Goal: Task Accomplishment & Management: Complete application form

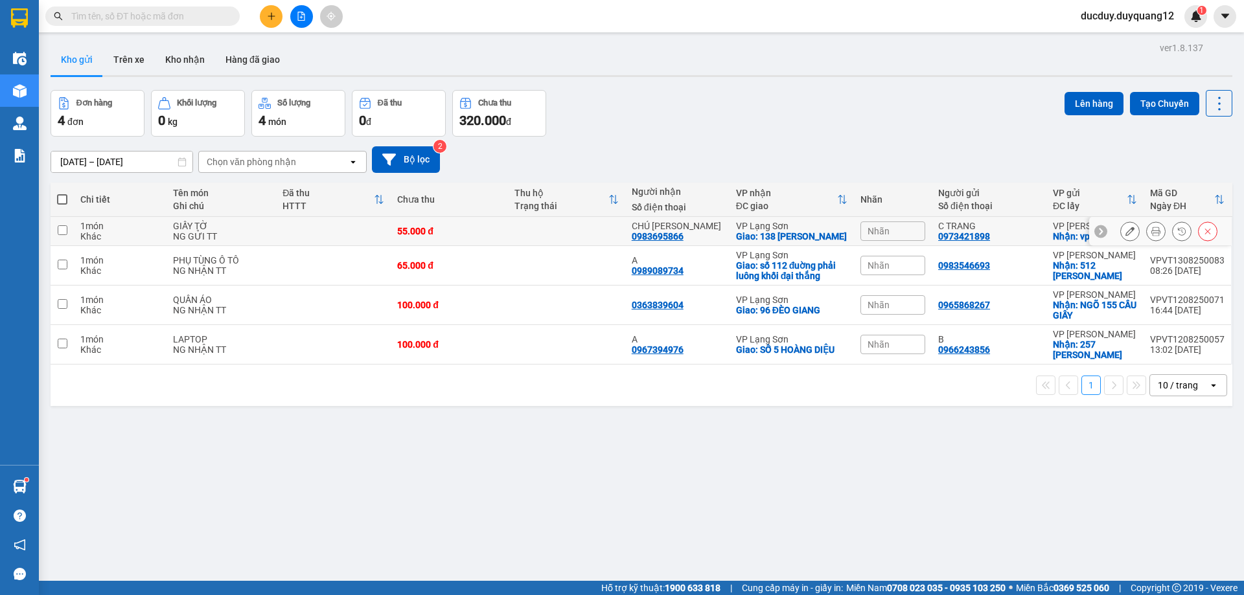
click at [62, 234] on input "checkbox" at bounding box center [63, 230] width 10 height 10
checkbox input "true"
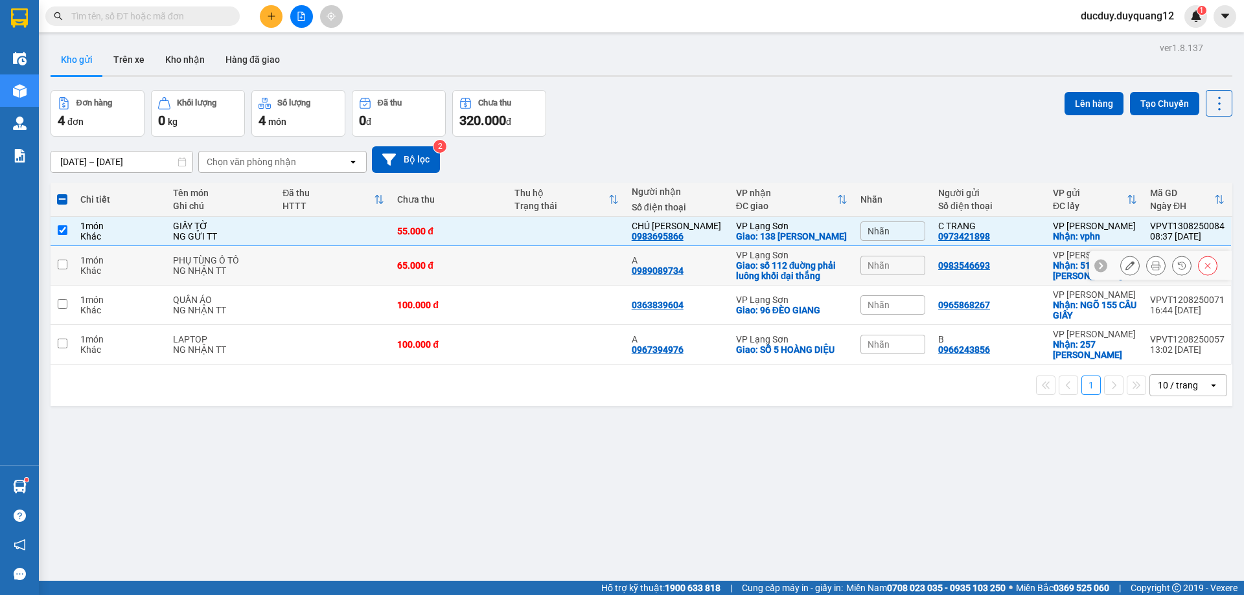
click at [63, 269] on input "checkbox" at bounding box center [63, 265] width 10 height 10
checkbox input "true"
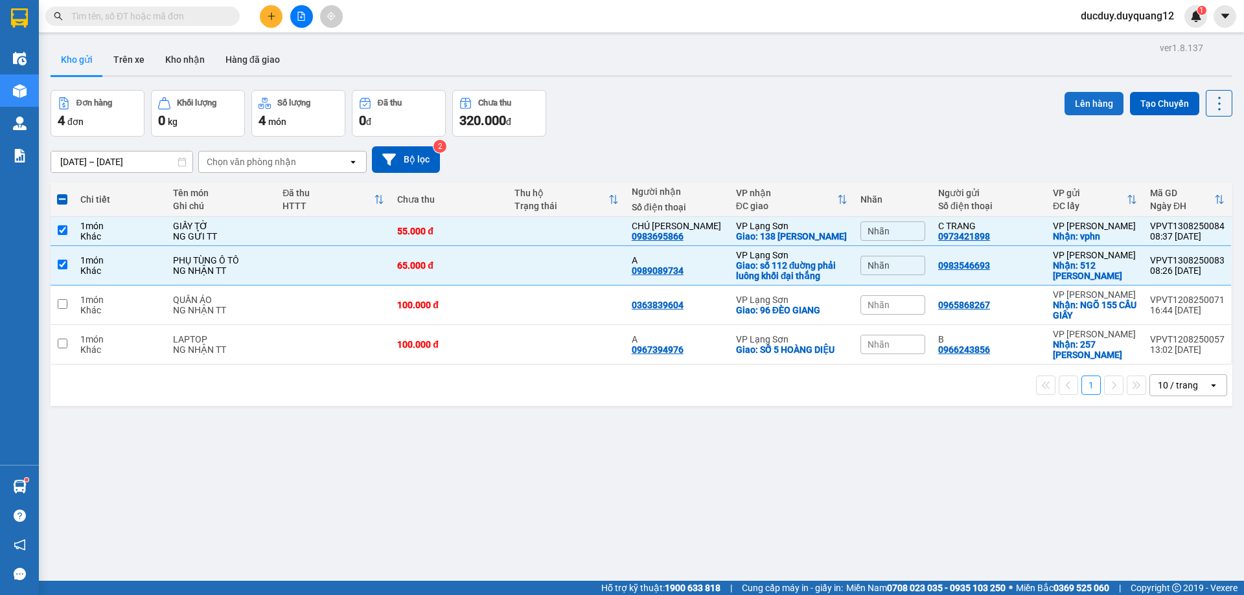
click at [1099, 100] on button "Lên hàng" at bounding box center [1093, 103] width 59 height 23
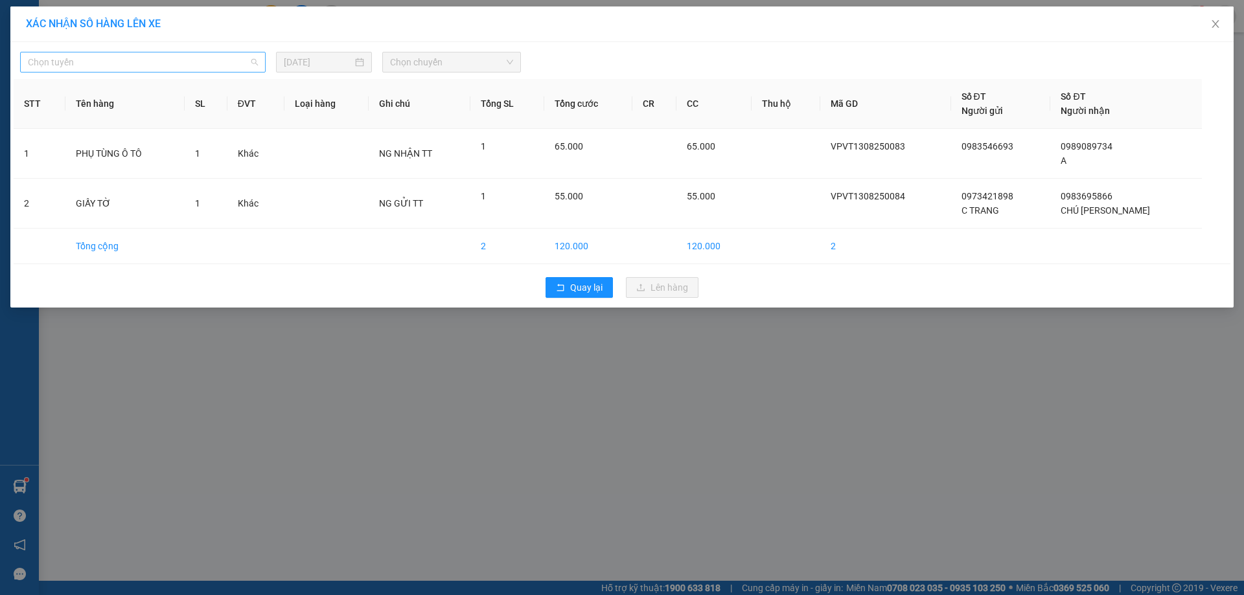
click at [123, 64] on span "Chọn tuyến" at bounding box center [143, 61] width 230 height 19
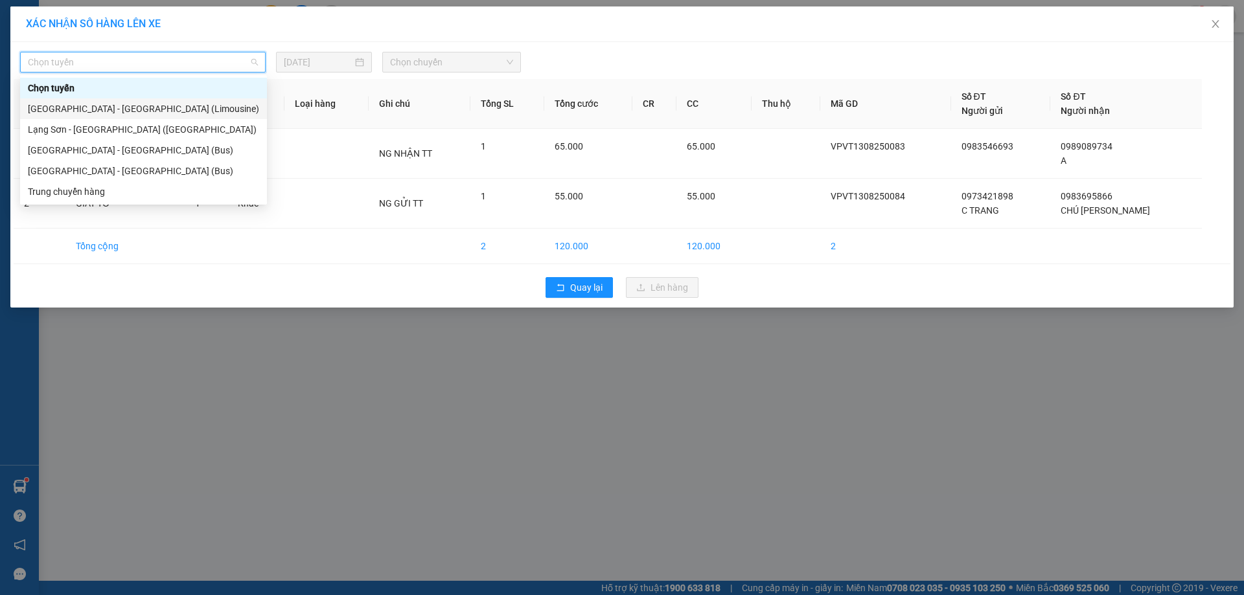
click at [96, 111] on div "Hà Nội - Lạng Sơn (Limousine)" at bounding box center [143, 109] width 231 height 14
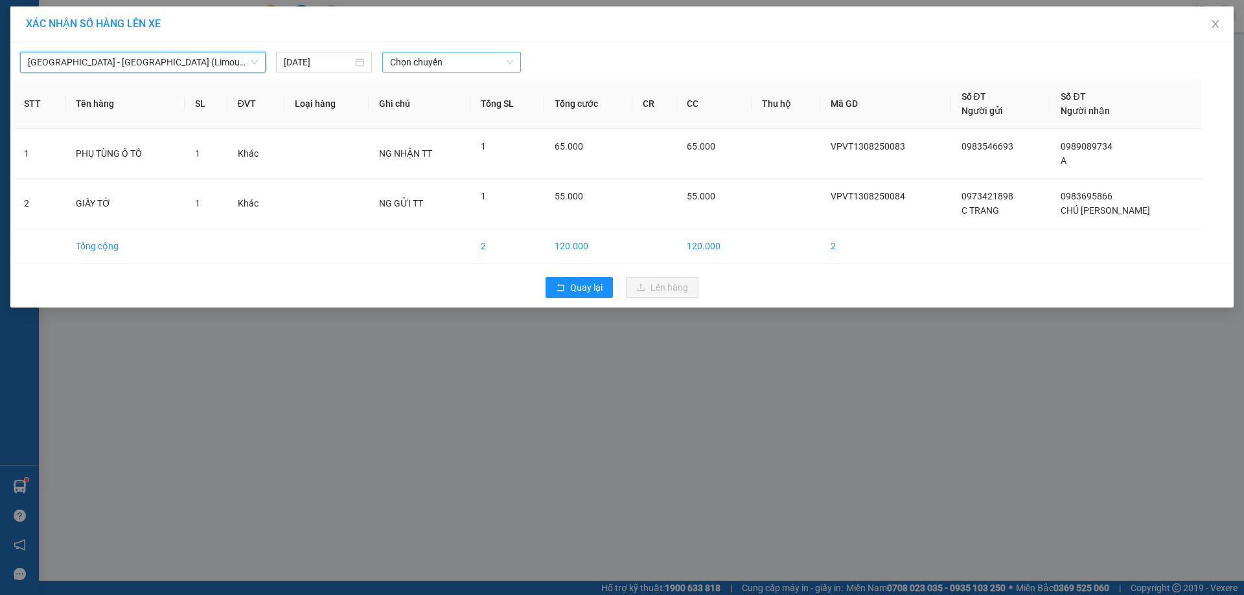
click at [432, 59] on span "Chọn chuyến" at bounding box center [451, 61] width 123 height 19
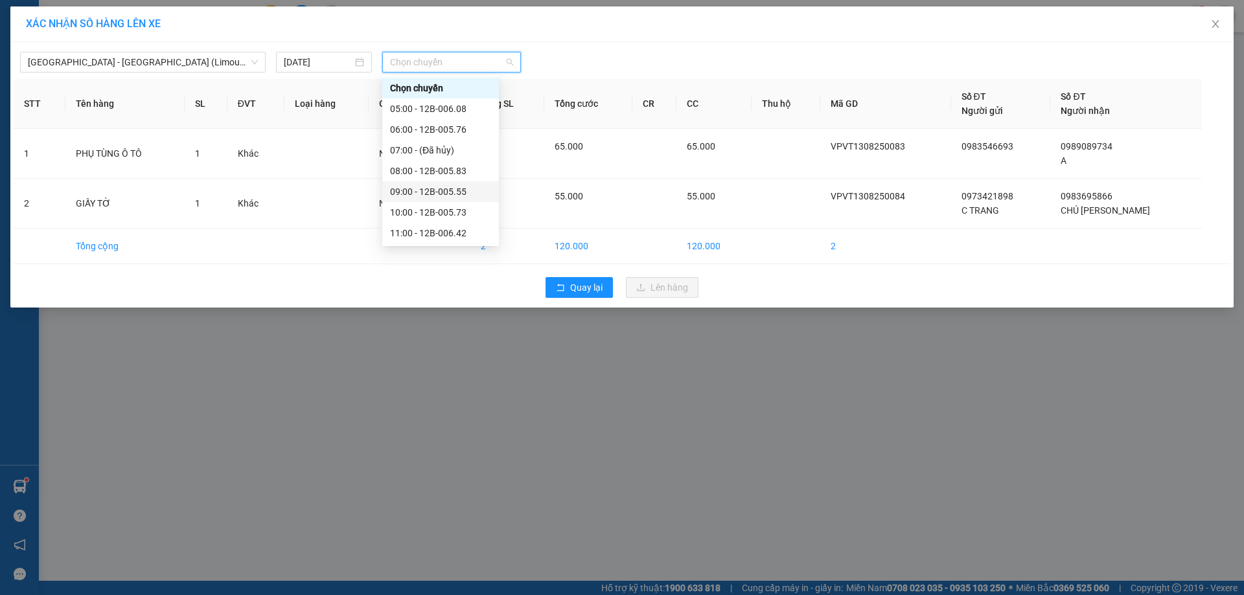
click at [440, 191] on div "09:00 - 12B-005.55" at bounding box center [440, 192] width 101 height 14
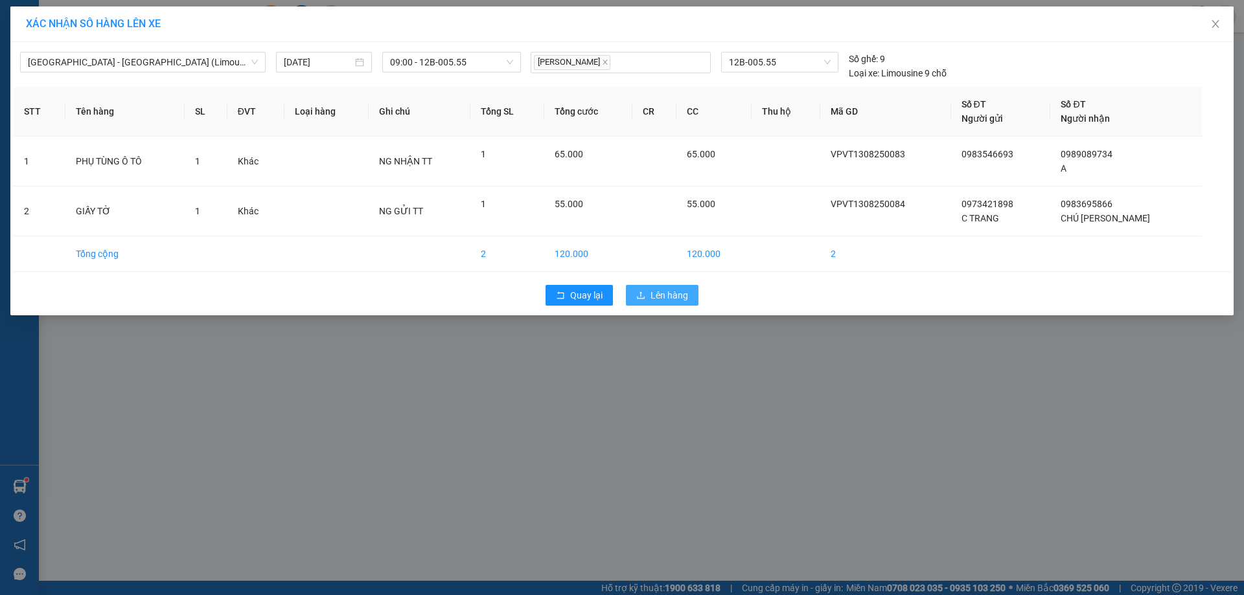
click at [689, 293] on button "Lên hàng" at bounding box center [662, 295] width 73 height 21
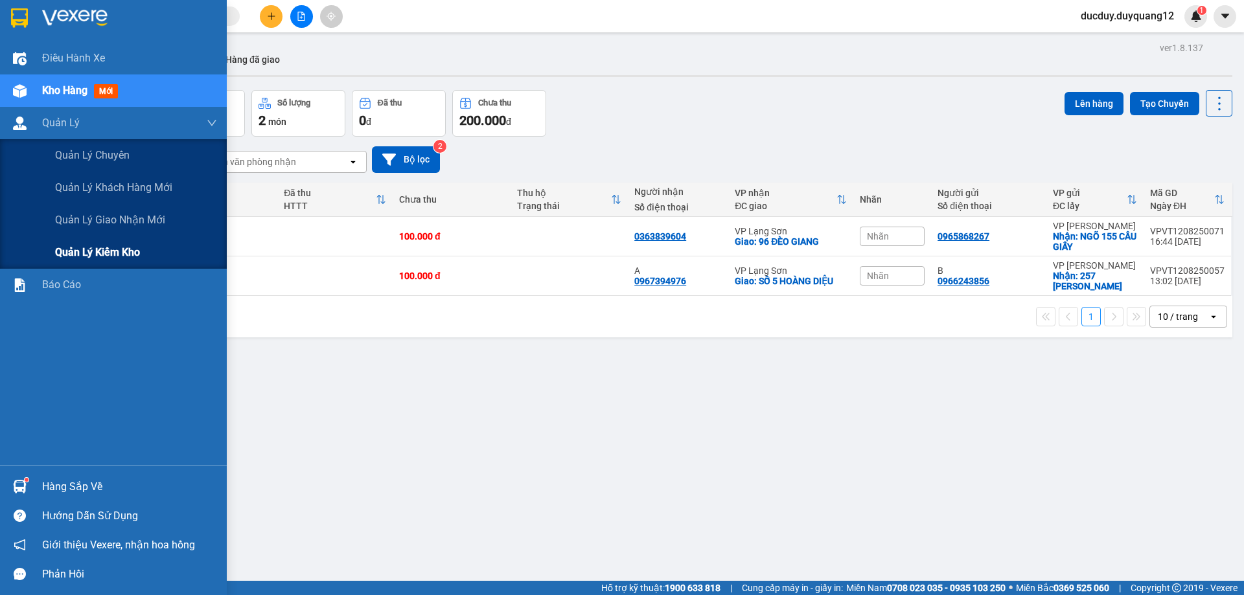
drag, startPoint x: 106, startPoint y: 239, endPoint x: 108, endPoint y: 231, distance: 8.0
click at [108, 239] on div "Quản lý kiểm kho" at bounding box center [136, 252] width 162 height 32
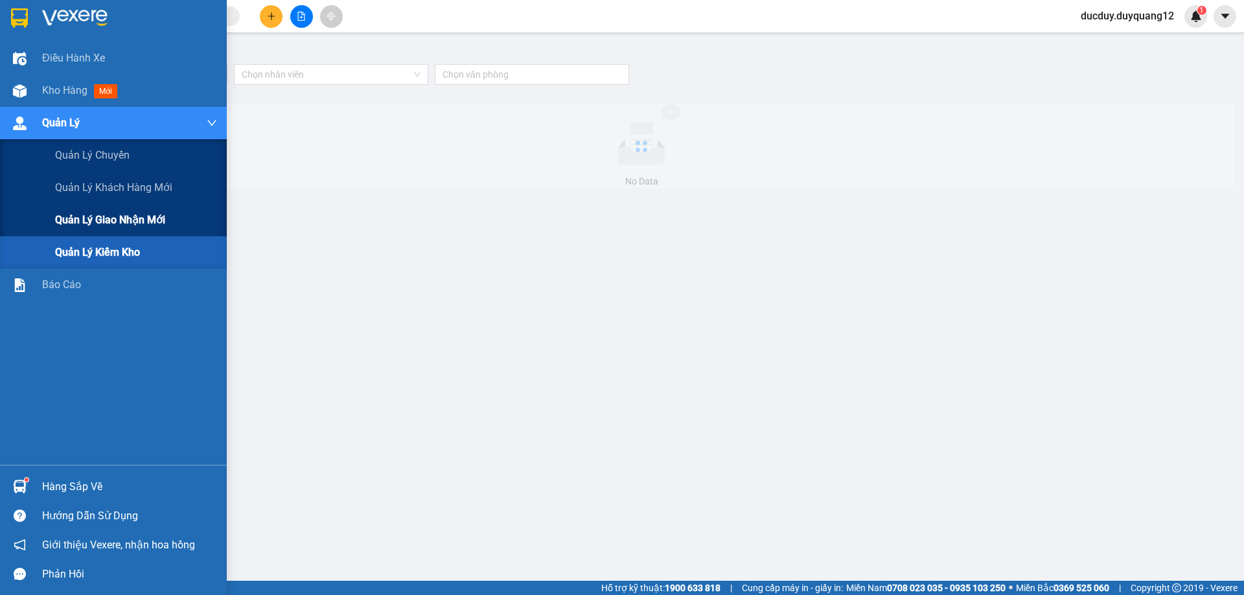
click at [109, 225] on span "Quản lý giao nhận mới" at bounding box center [110, 220] width 110 height 16
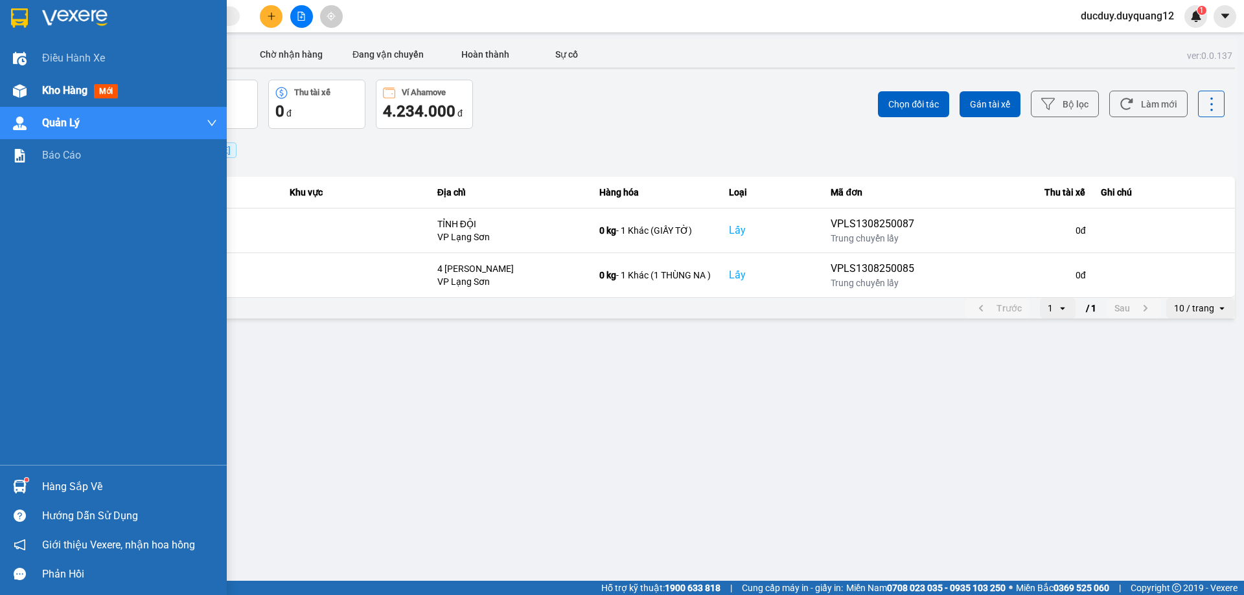
click at [51, 88] on span "Kho hàng" at bounding box center [64, 90] width 45 height 12
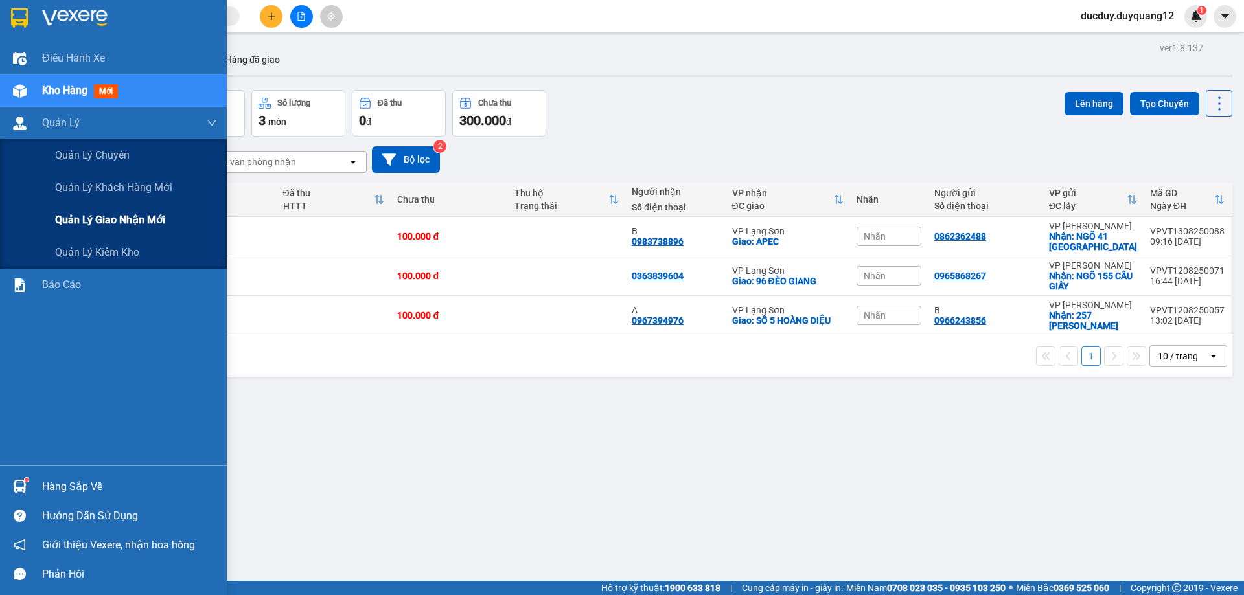
click at [92, 208] on div "Quản lý giao nhận mới" at bounding box center [136, 220] width 162 height 32
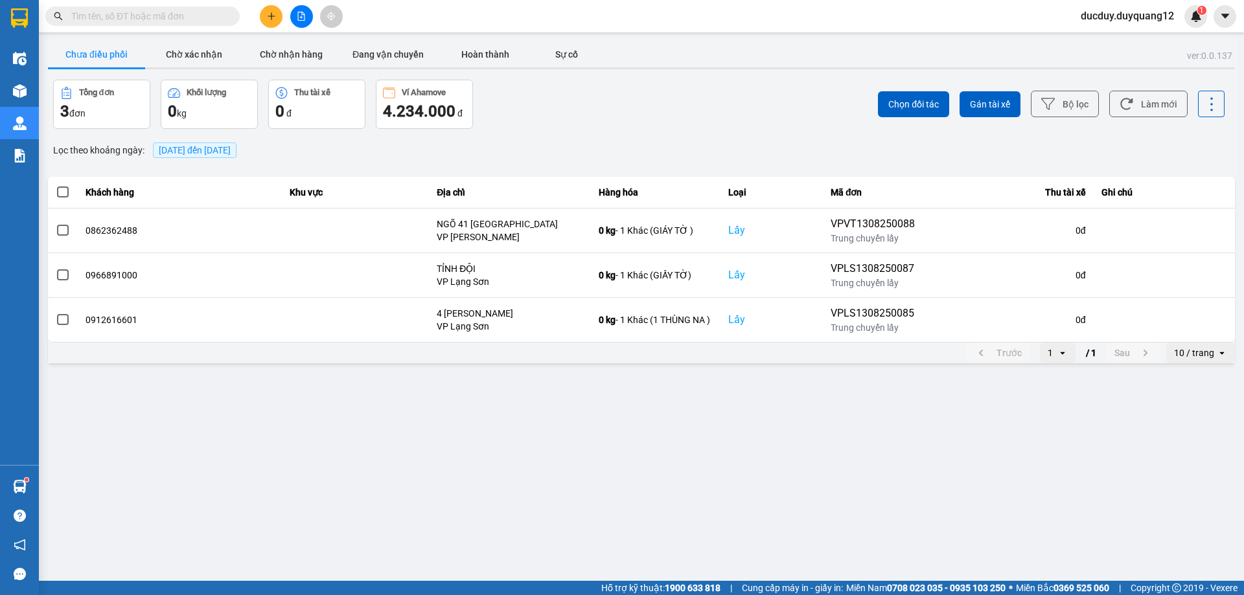
click at [103, 48] on button "Chưa điều phối" at bounding box center [96, 54] width 97 height 26
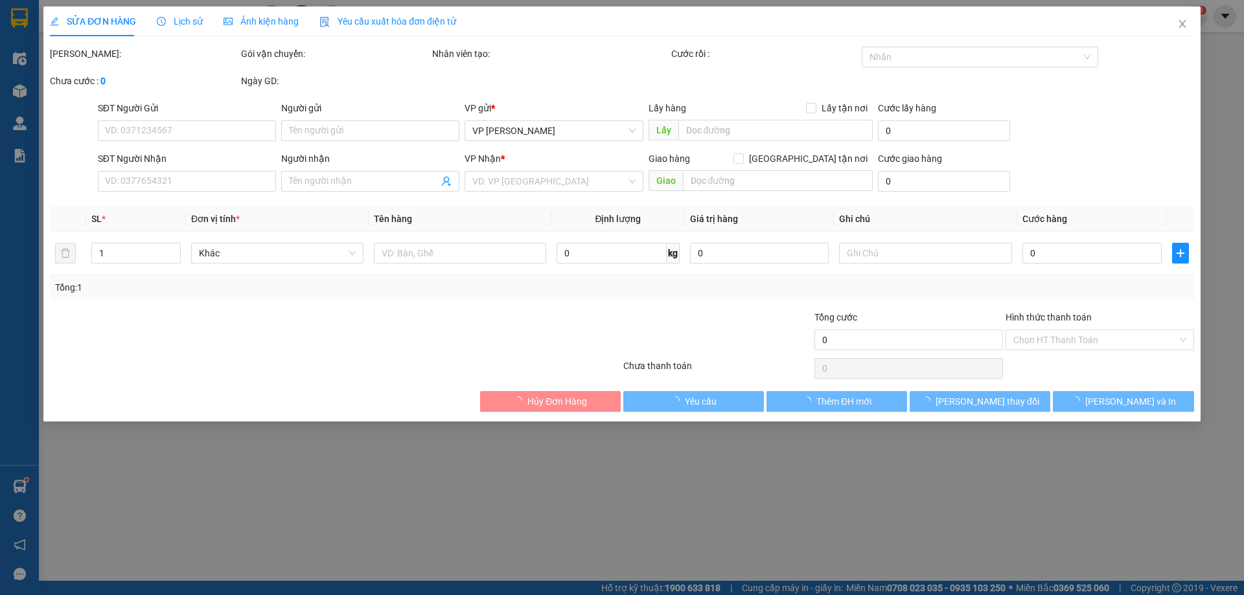
type input "0862362488"
checkbox input "true"
type input "NGÕ 41 THÁI HÀ"
type input "0983738896"
type input "B"
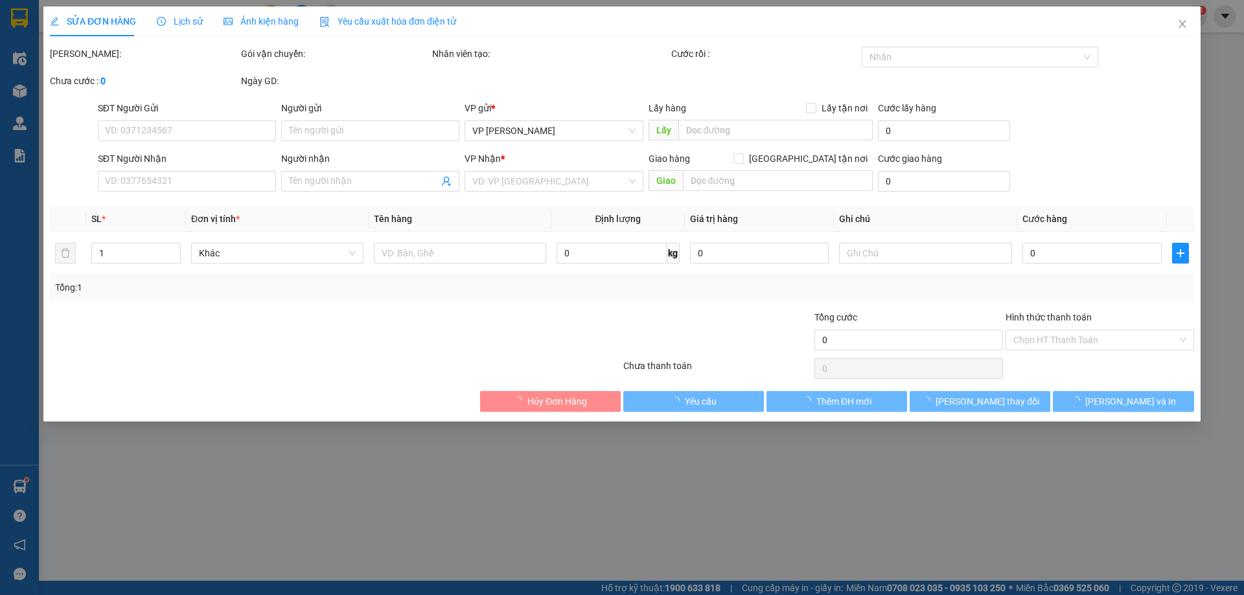
checkbox input "true"
type input "APEC"
type input "100.000"
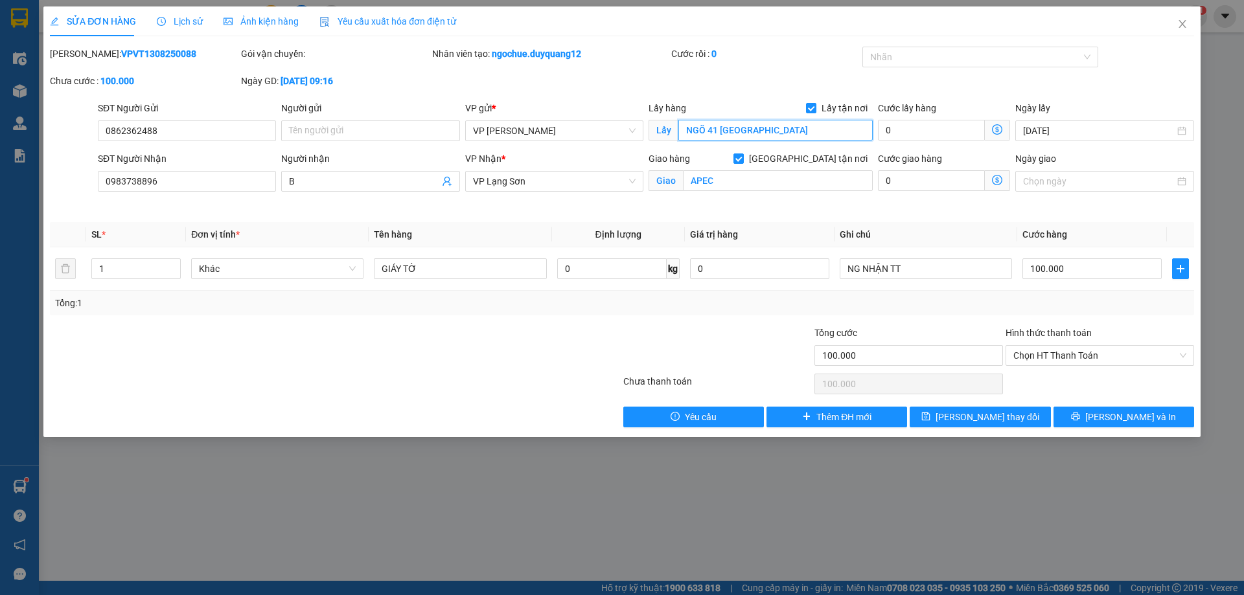
click at [754, 132] on input "NGÕ 41 THÁI HÀ" at bounding box center [775, 130] width 194 height 21
click at [759, 130] on input "NGÕ 41 THÁI HÀ" at bounding box center [775, 130] width 194 height 21
click at [768, 128] on input "NGÕ 41 THÁI HÀ" at bounding box center [775, 130] width 194 height 21
type input "NGÕ 41 THÁI HÀ,đống đa,hà nội"
click at [930, 415] on icon "save" at bounding box center [925, 416] width 9 height 9
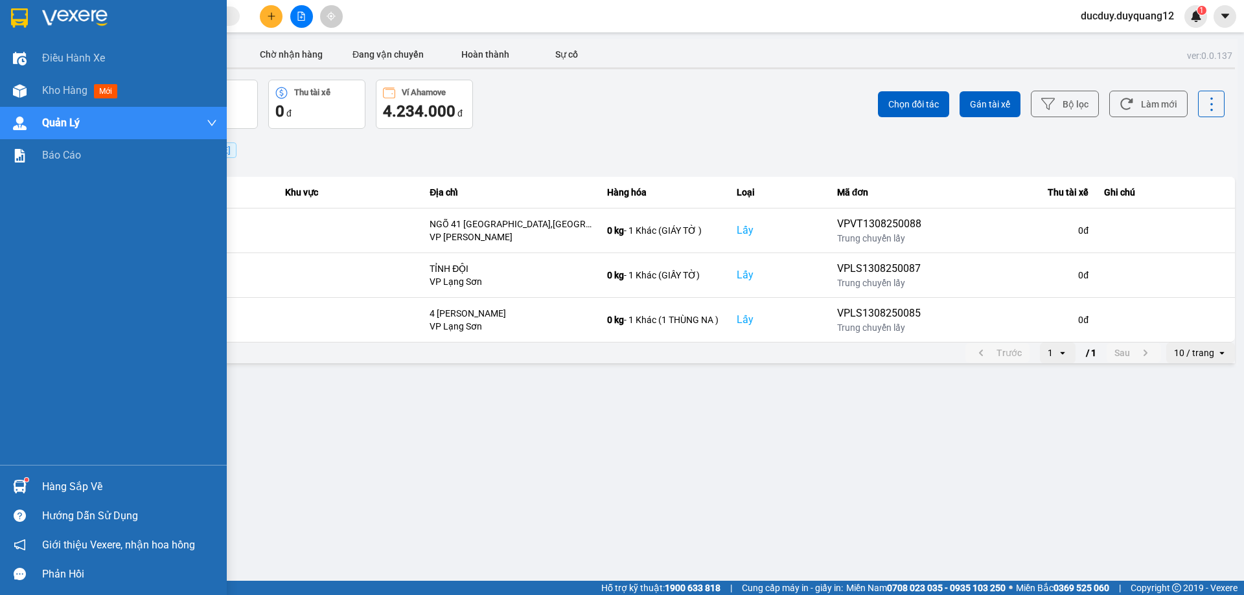
click at [67, 481] on div "Hàng sắp về" at bounding box center [129, 486] width 175 height 19
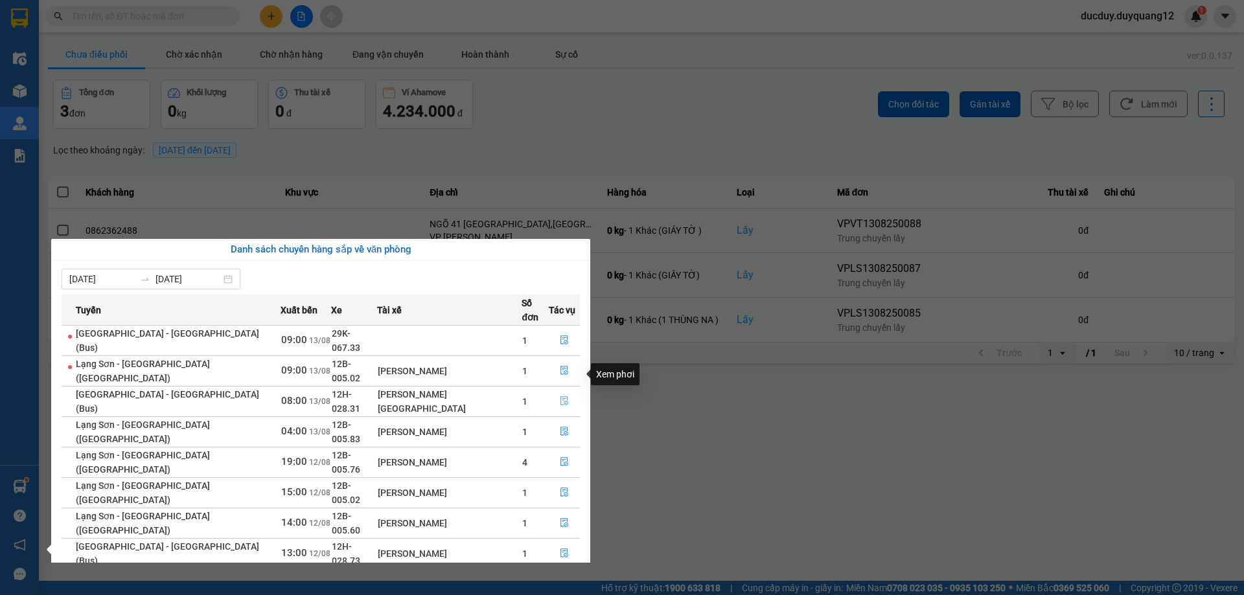
click at [560, 396] on icon "file-done" at bounding box center [564, 400] width 9 height 9
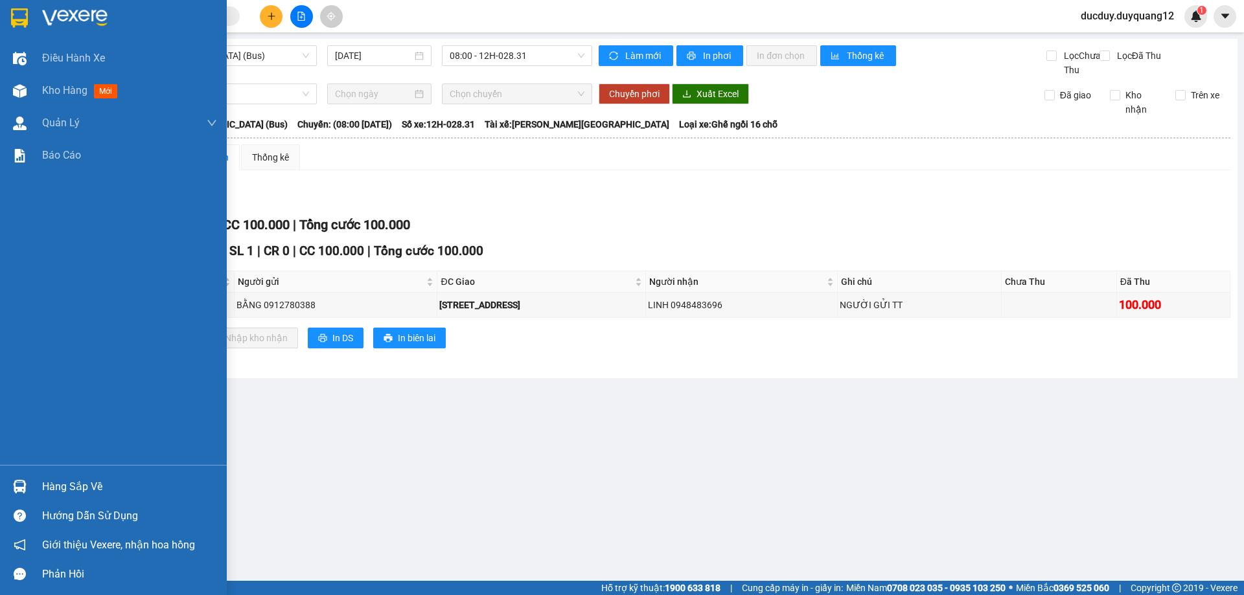
click at [82, 483] on div "Hàng sắp về" at bounding box center [129, 486] width 175 height 19
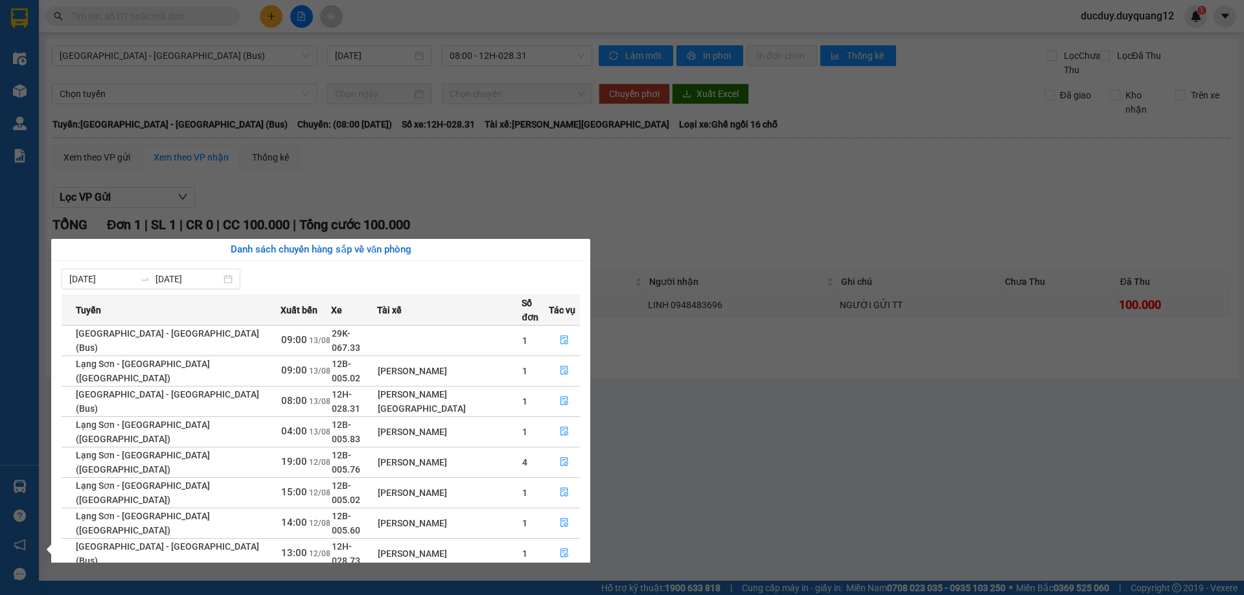
click at [550, 192] on section "Kết quả tìm kiếm ( 0 ) Bộ lọc No Data ducduy.duyquang12 1 Điều hành xe Kho hàng…" at bounding box center [622, 297] width 1244 height 595
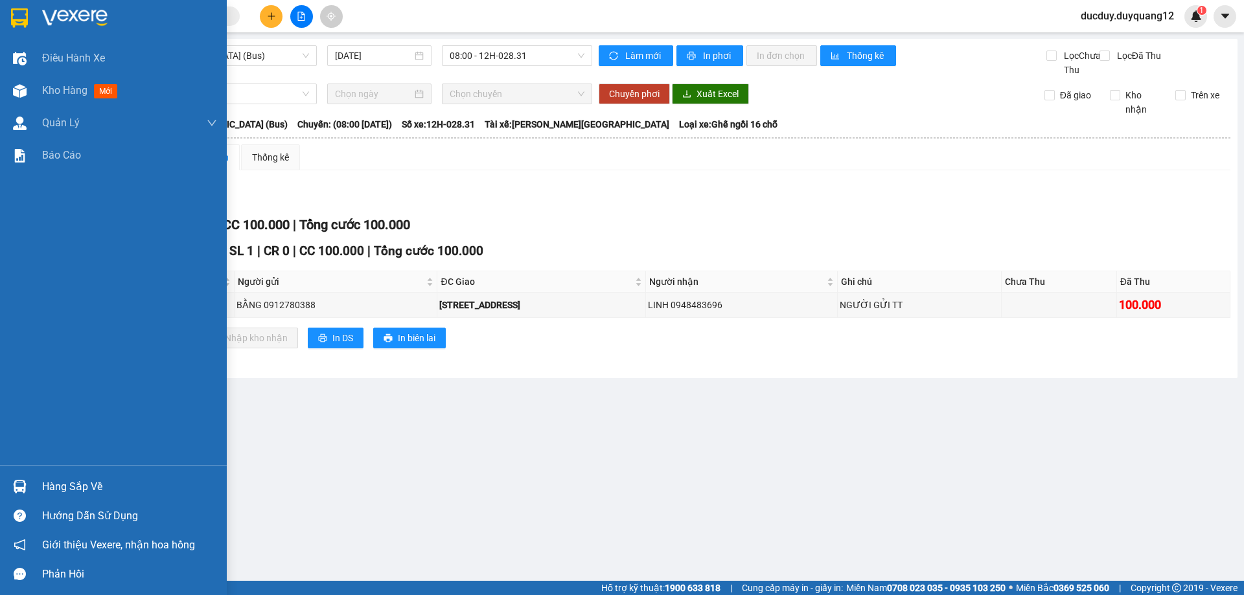
click at [102, 496] on div "Hàng sắp về" at bounding box center [129, 486] width 175 height 19
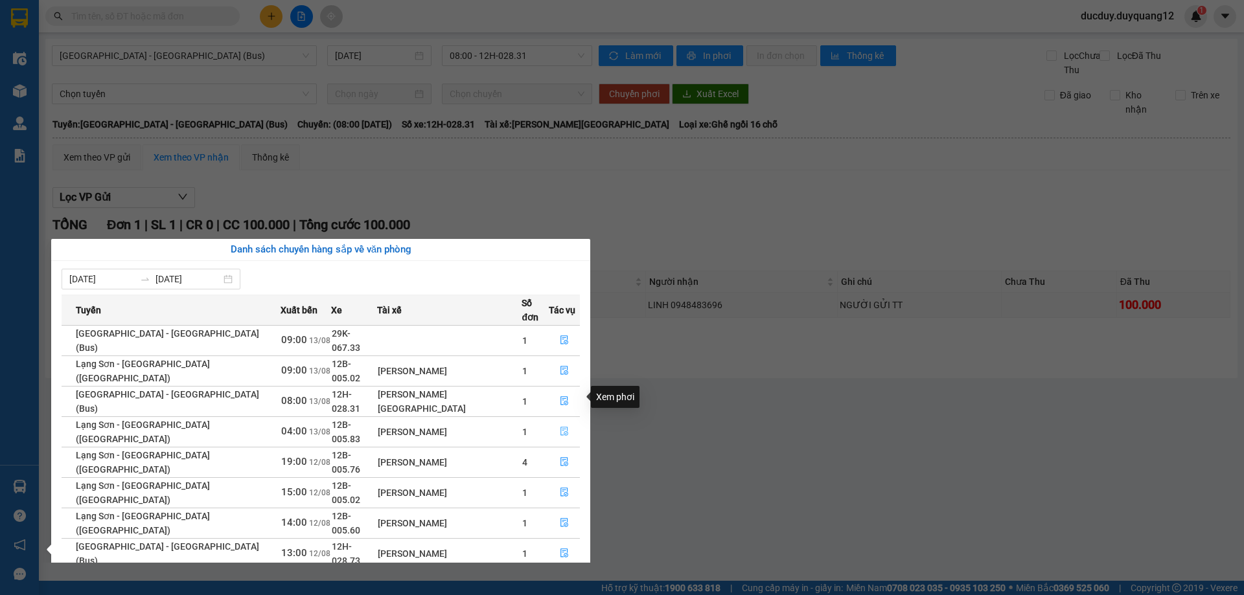
click at [560, 427] on icon "file-done" at bounding box center [564, 431] width 9 height 9
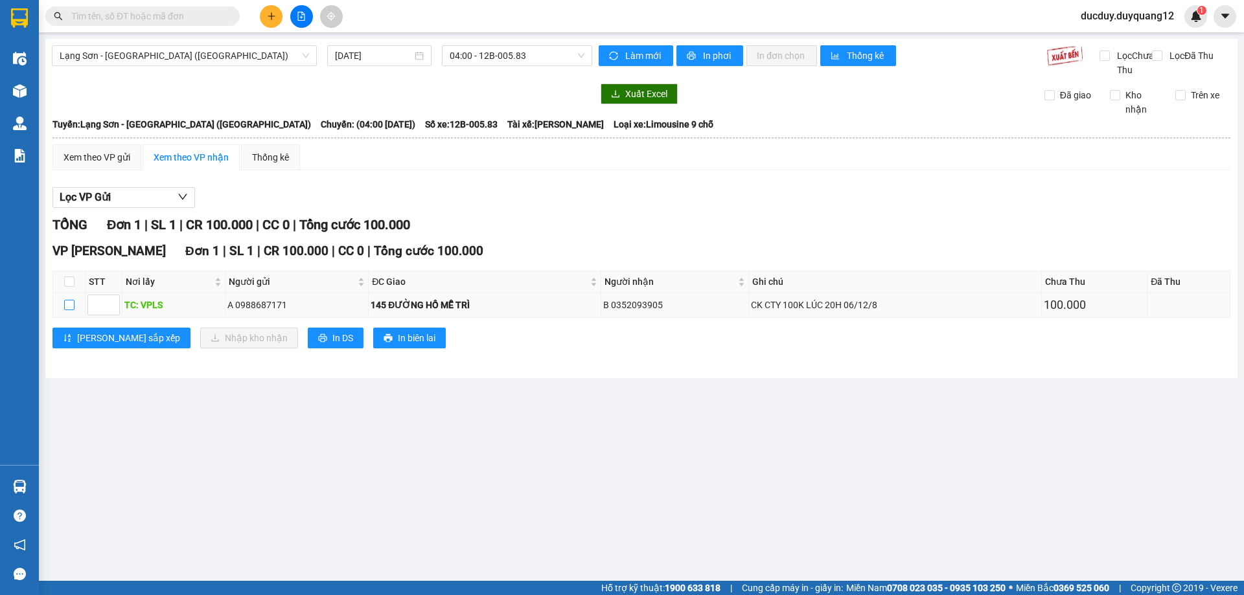
click at [71, 310] on input "checkbox" at bounding box center [69, 305] width 10 height 10
checkbox input "true"
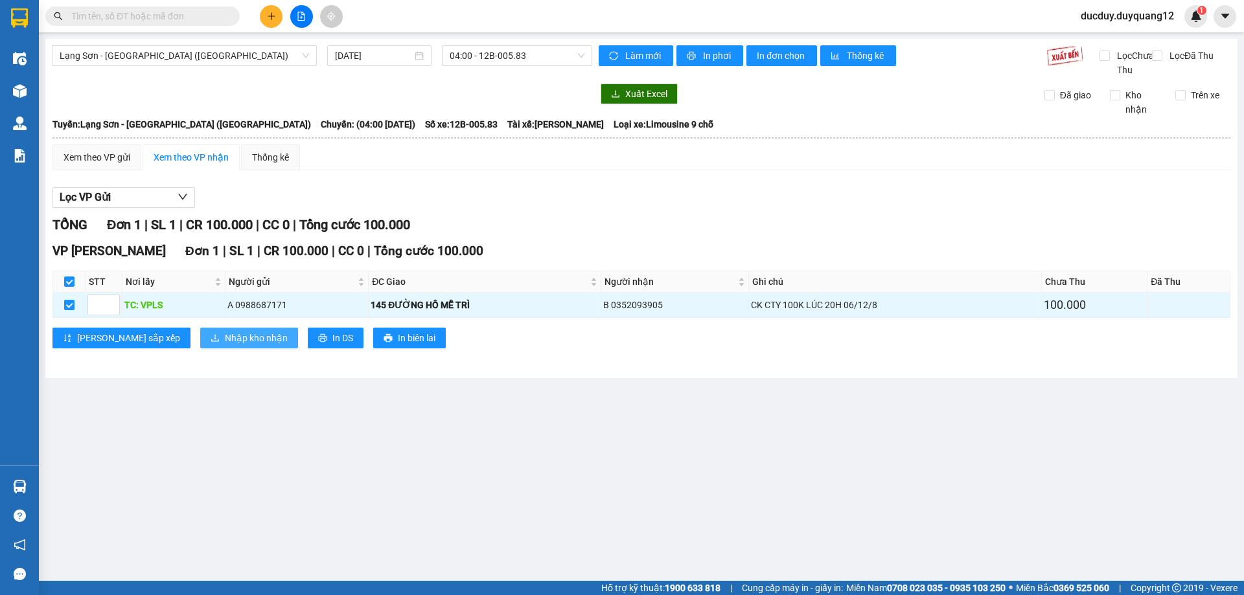
click at [225, 345] on span "Nhập kho nhận" at bounding box center [256, 338] width 63 height 14
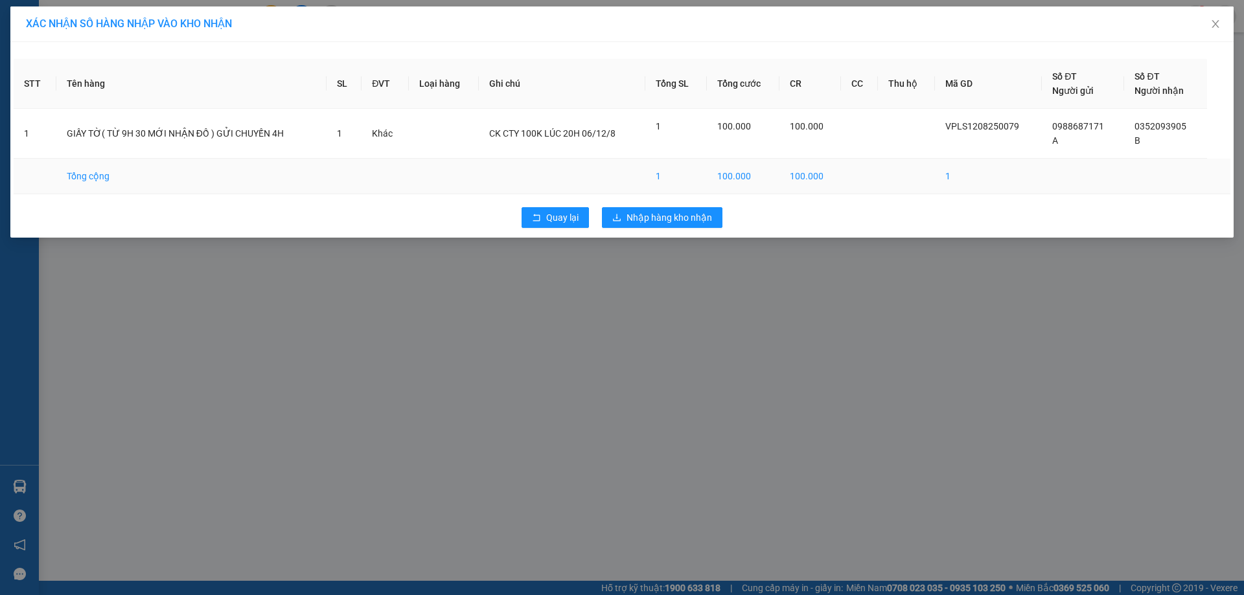
click at [687, 189] on td "1" at bounding box center [675, 177] width 61 height 36
click at [652, 211] on span "Nhập hàng kho nhận" at bounding box center [669, 218] width 86 height 14
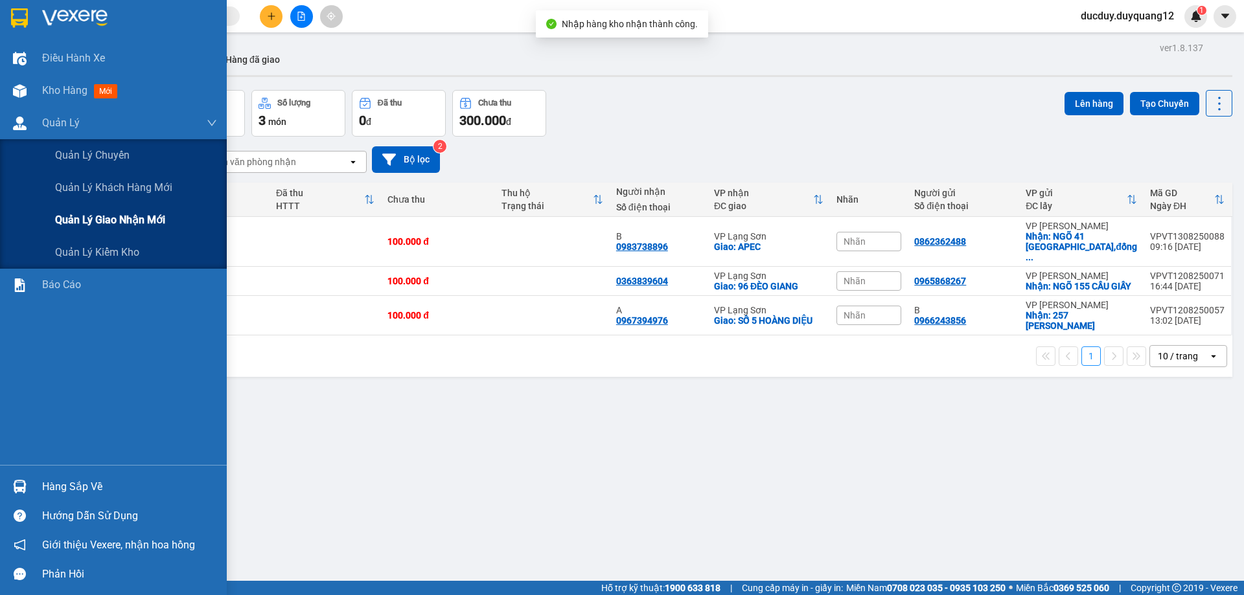
click at [100, 223] on span "Quản lý giao nhận mới" at bounding box center [110, 220] width 110 height 16
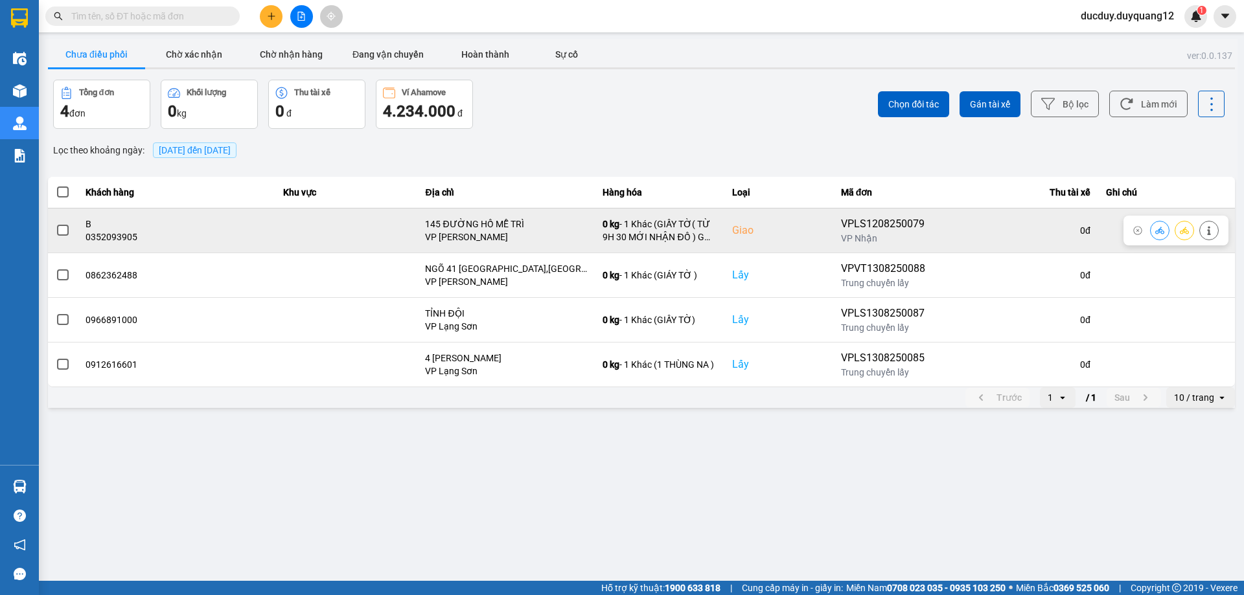
click at [1209, 231] on icon at bounding box center [1208, 230] width 3 height 9
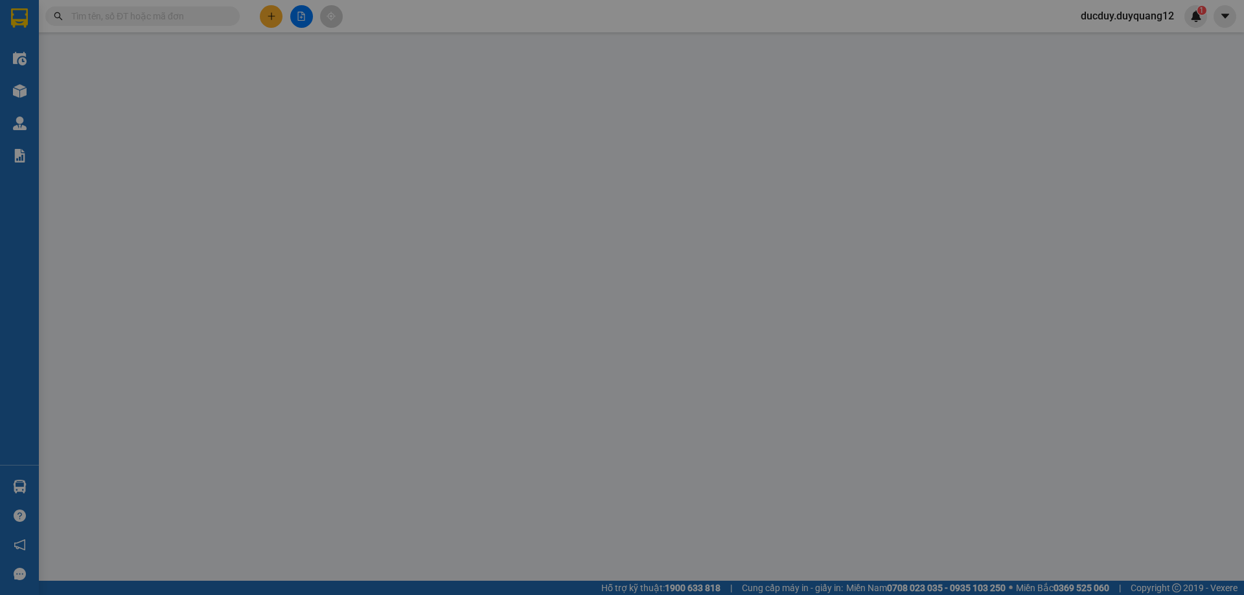
type input "0988687171"
type input "A"
checkbox input "true"
type input "VPLS"
type input "0352093905"
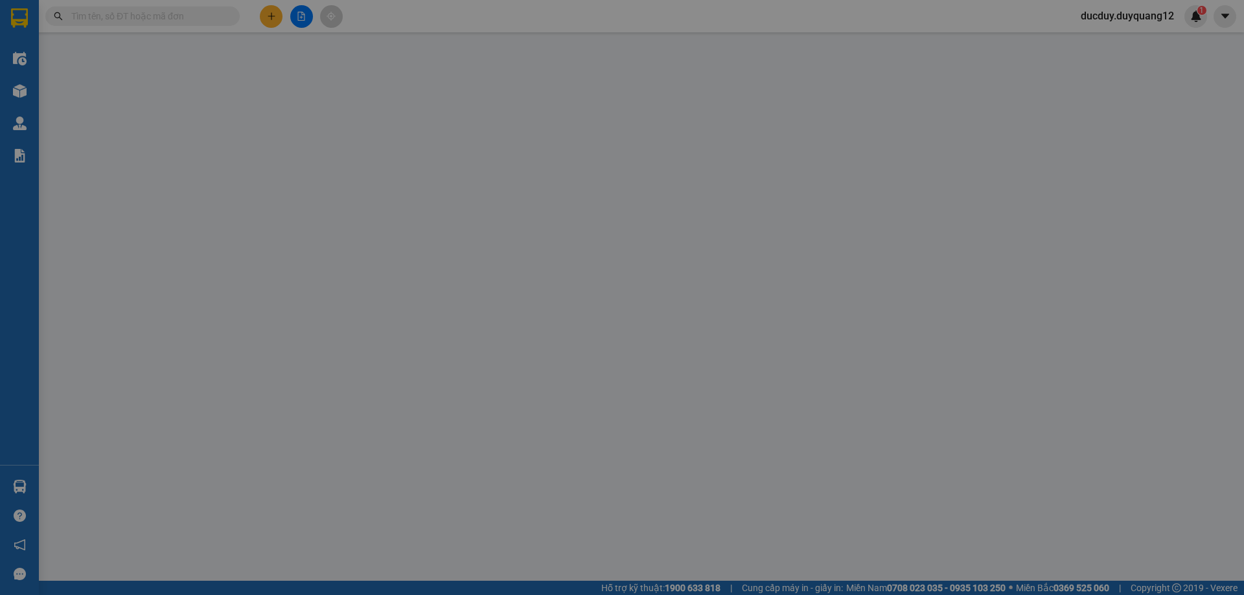
type input "B"
checkbox input "true"
type input "145 ĐƯỜNG HỒ MỄ TRÌ"
type input "100.000"
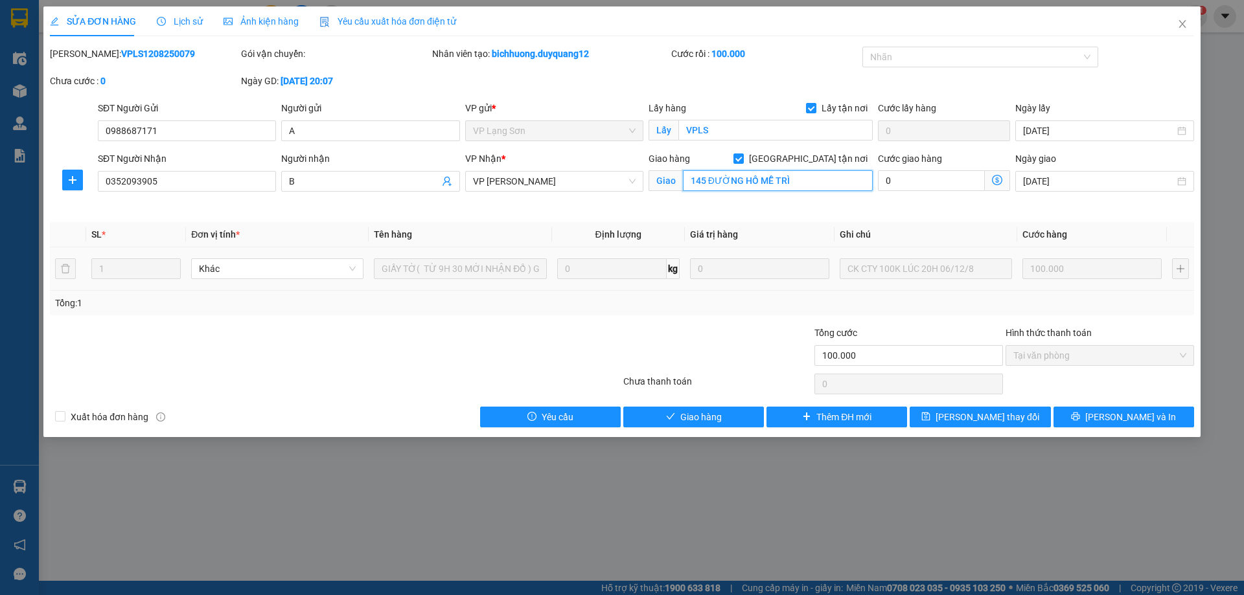
click at [795, 181] on input "145 ĐƯỜNG HỒ MỄ TRÌ" at bounding box center [778, 180] width 190 height 21
click at [810, 179] on input "145 ĐƯỜNG HỒ MỄ TRÌ" at bounding box center [778, 180] width 190 height 21
type input "145 ĐƯỜNG HỒ MỄ TRÌ,nam từ liêm,hà nội"
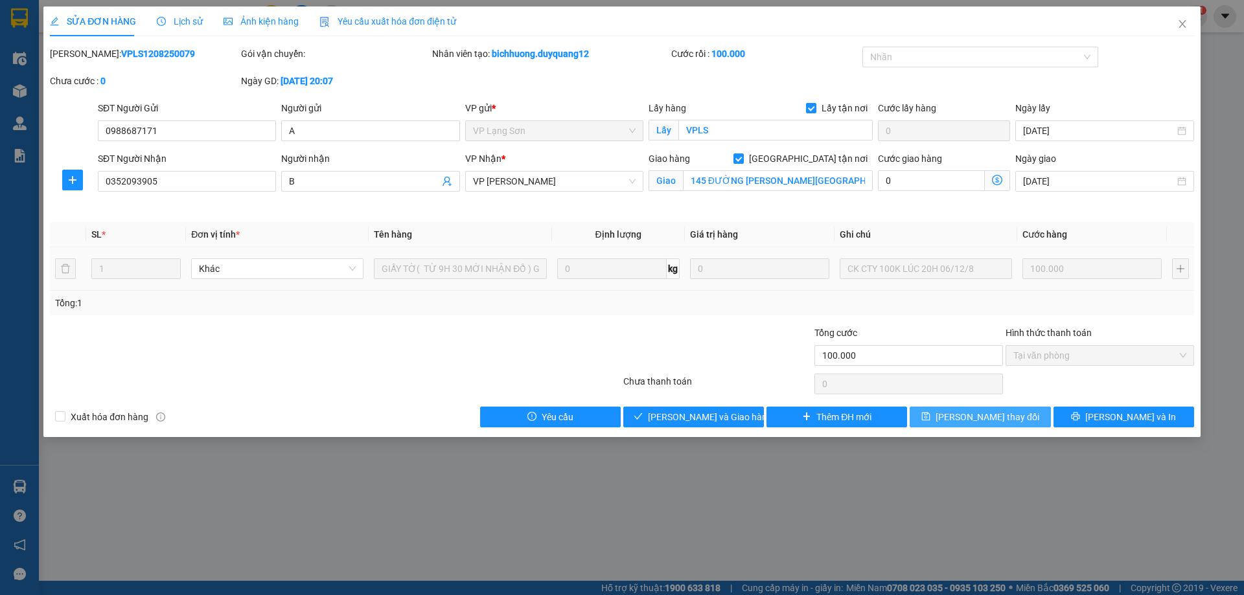
click at [961, 413] on button "Lưu thay đổi" at bounding box center [979, 417] width 141 height 21
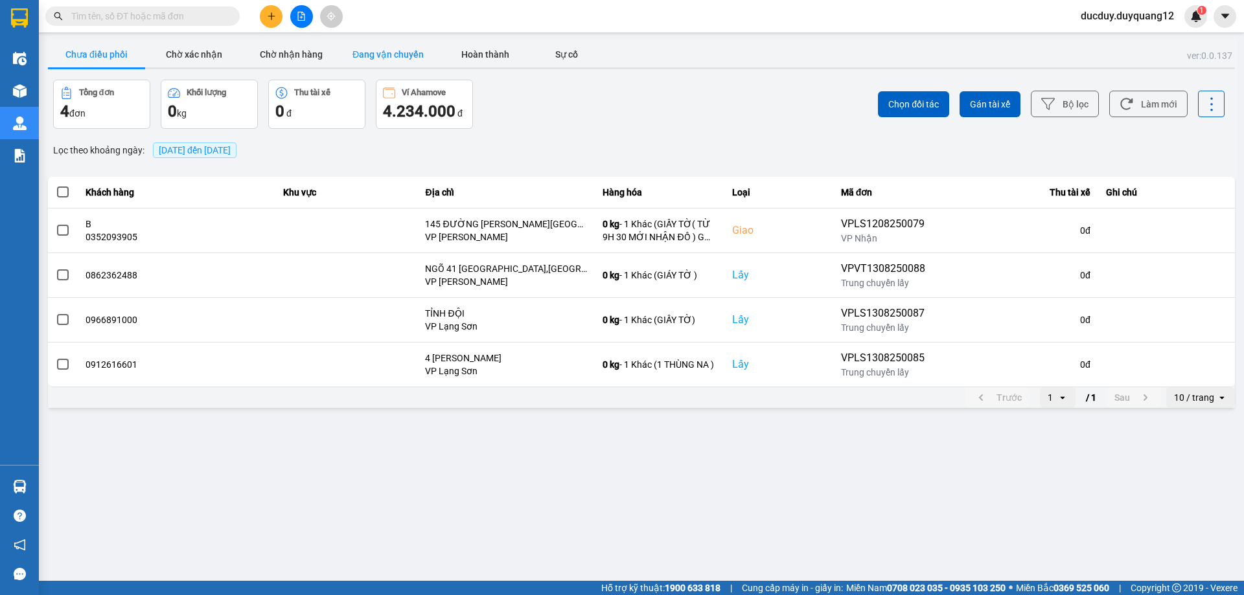
click at [367, 49] on button "Đang vận chuyển" at bounding box center [387, 54] width 97 height 26
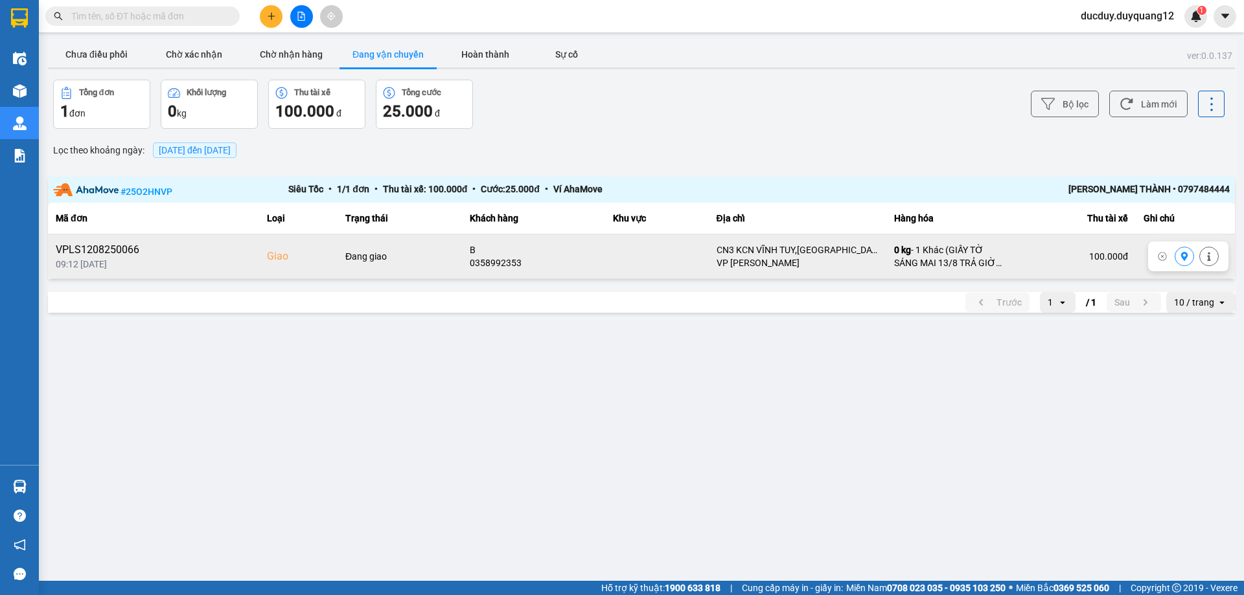
click at [1218, 257] on div at bounding box center [1188, 257] width 80 height 30
click at [1213, 257] on button at bounding box center [1209, 257] width 18 height 23
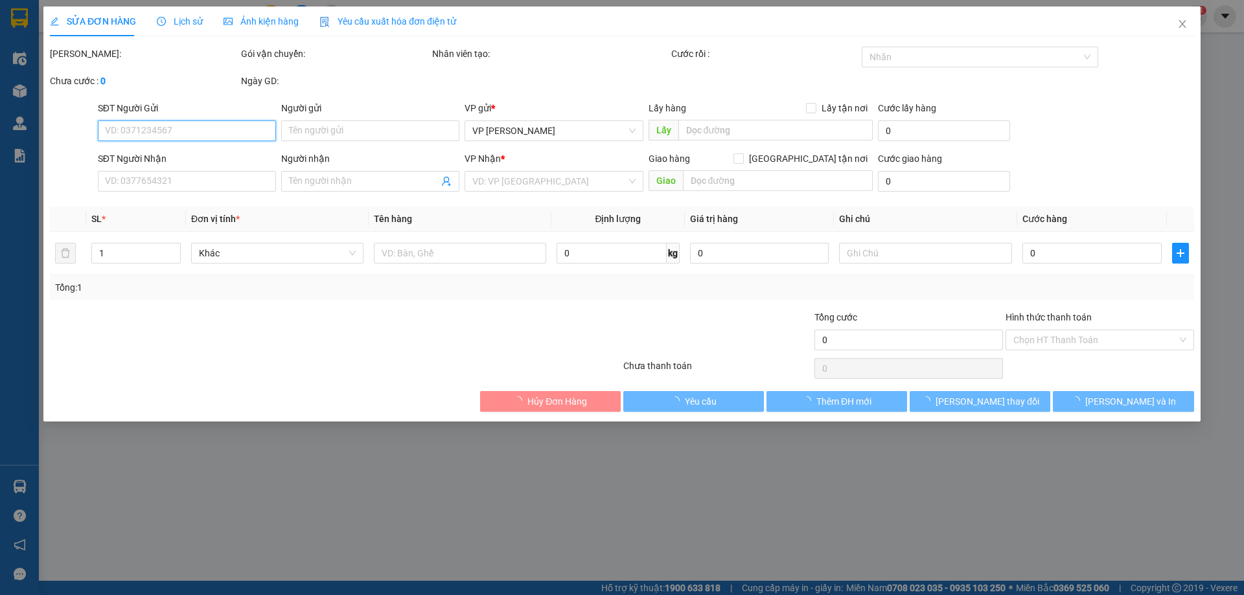
type input "0913204583"
type input "A"
checkbox input "true"
type input "VPLS"
type input "0358992353"
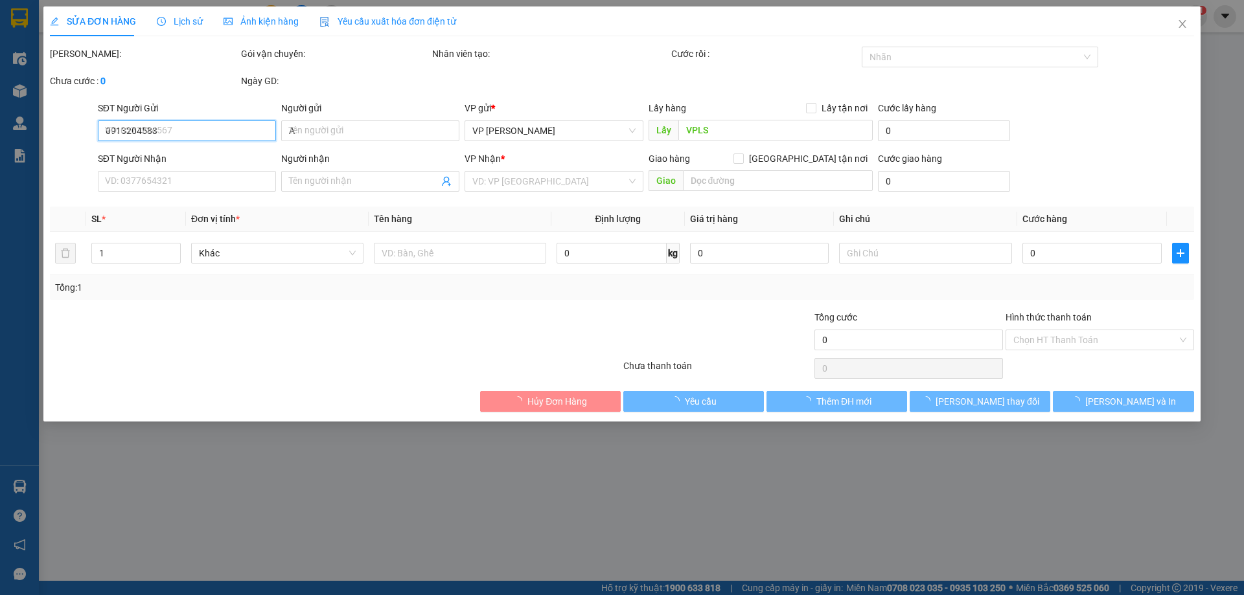
type input "B"
checkbox input "true"
type input "CN3 KCN VĨNH TUY,VĨNH HƯNG,HOÀNG MAI,HÀ NỘI"
type input "100.000"
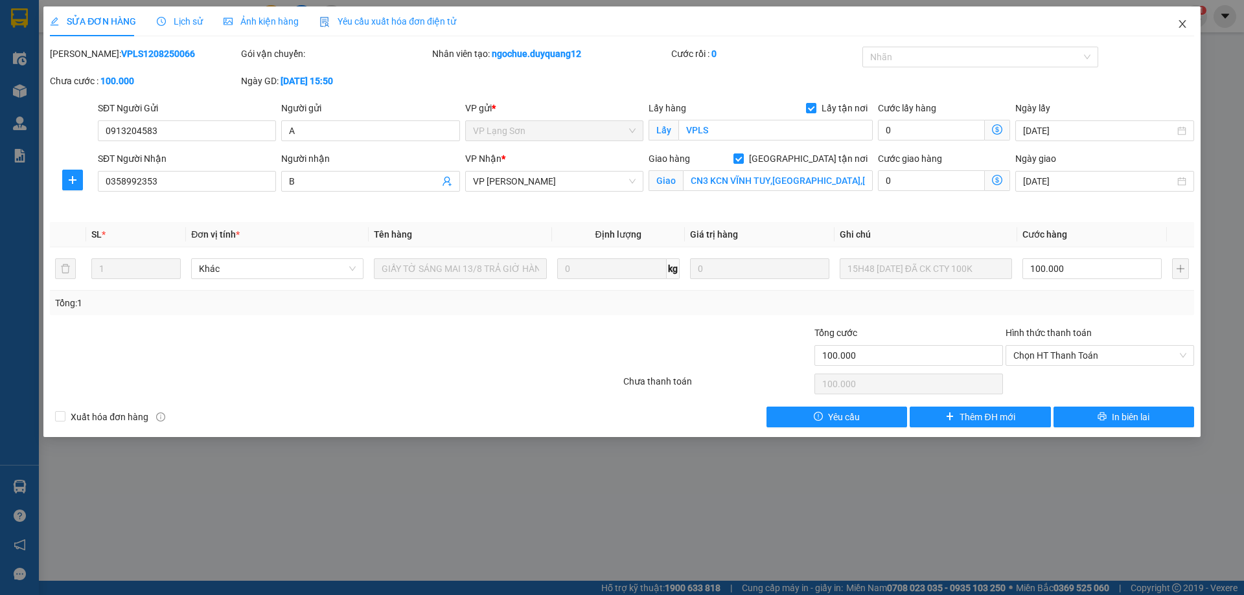
click at [1189, 25] on span "Close" at bounding box center [1182, 24] width 36 height 36
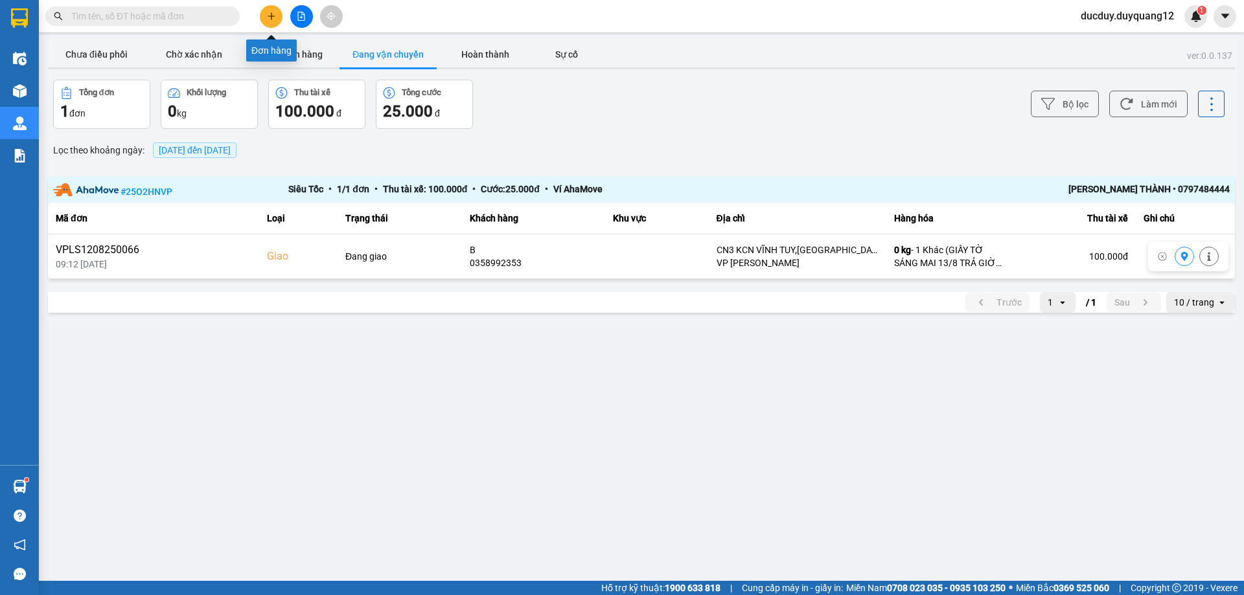
click at [268, 17] on icon "plus" at bounding box center [271, 16] width 9 height 9
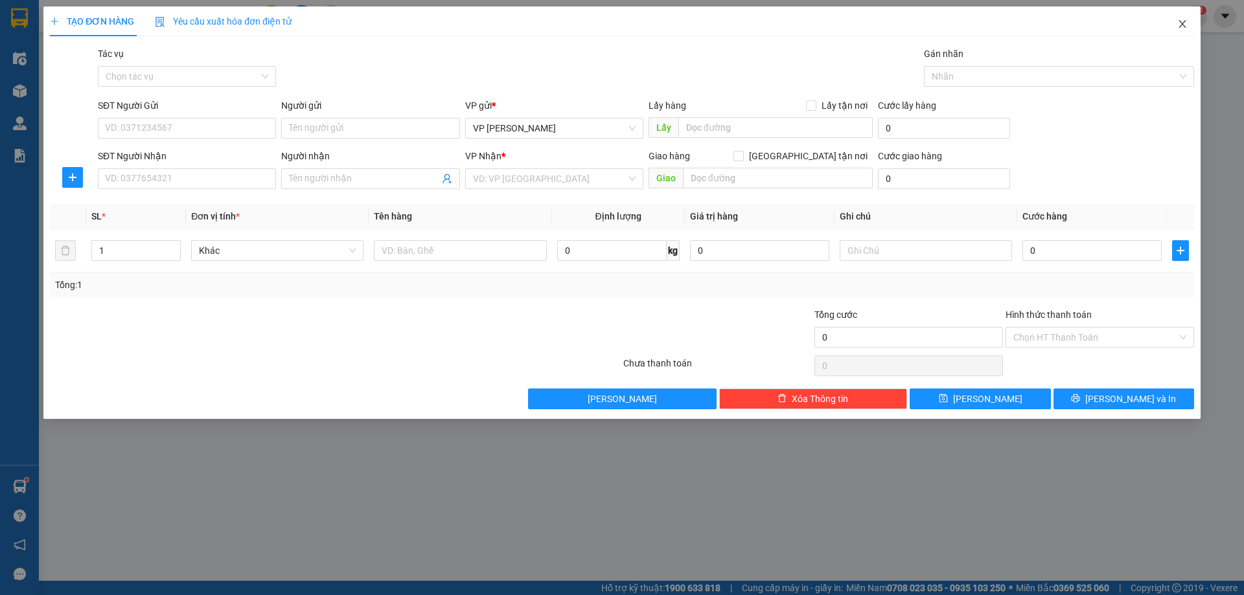
click at [1183, 23] on icon "close" at bounding box center [1181, 24] width 7 height 8
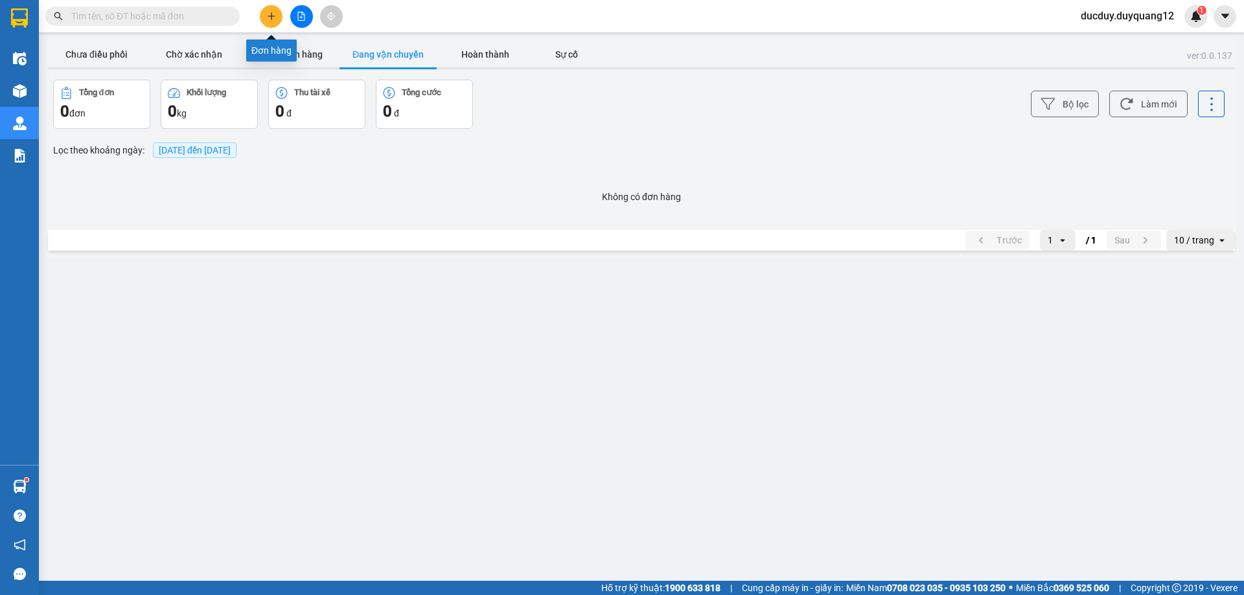
click at [274, 14] on icon "plus" at bounding box center [271, 16] width 9 height 9
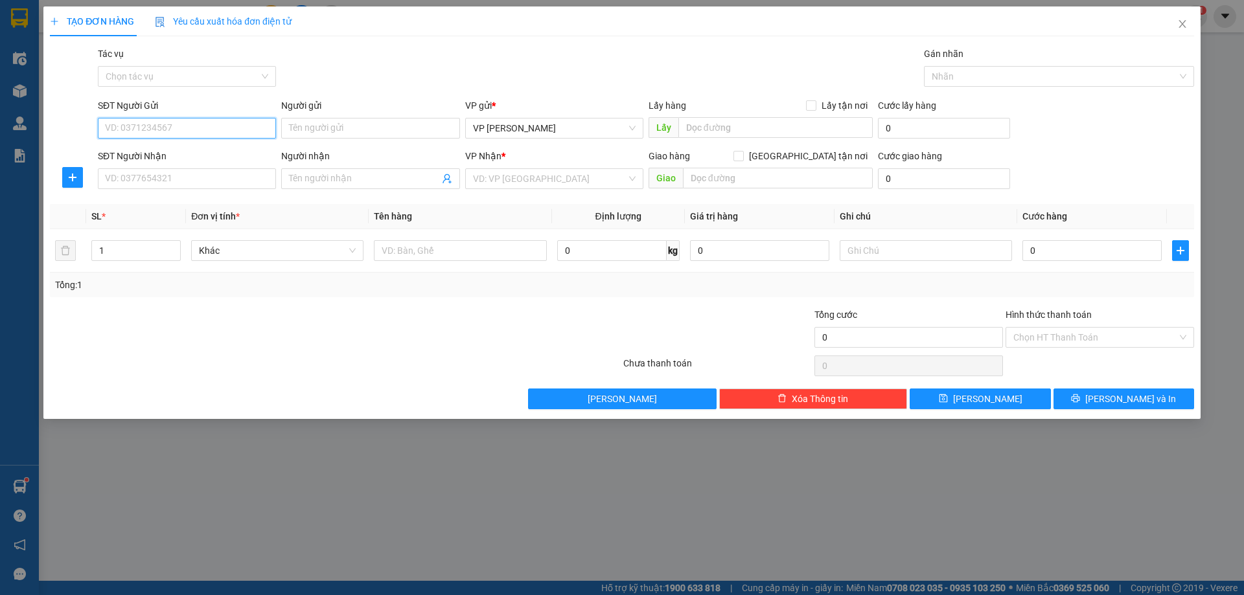
click at [196, 125] on input "SĐT Người Gửi" at bounding box center [187, 128] width 178 height 21
click at [226, 129] on input "SĐT Người Gửi" at bounding box center [187, 128] width 178 height 21
click at [161, 218] on div "0988620264 - a" at bounding box center [187, 216] width 163 height 14
type input "0988620264"
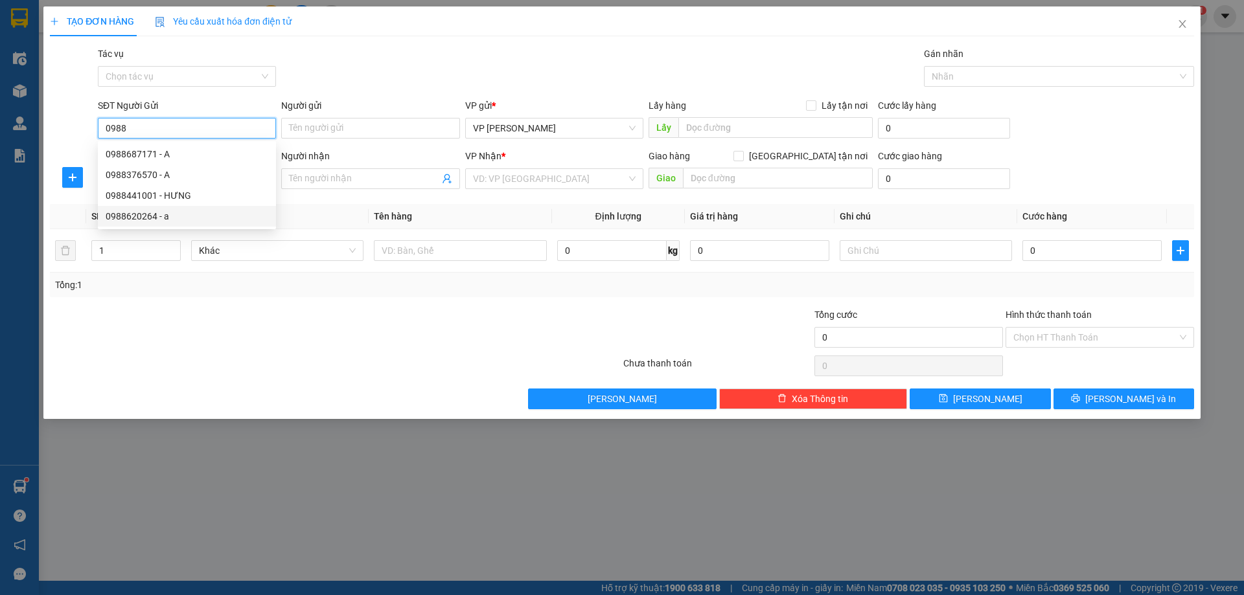
type input "a"
checkbox input "true"
type input "vphn"
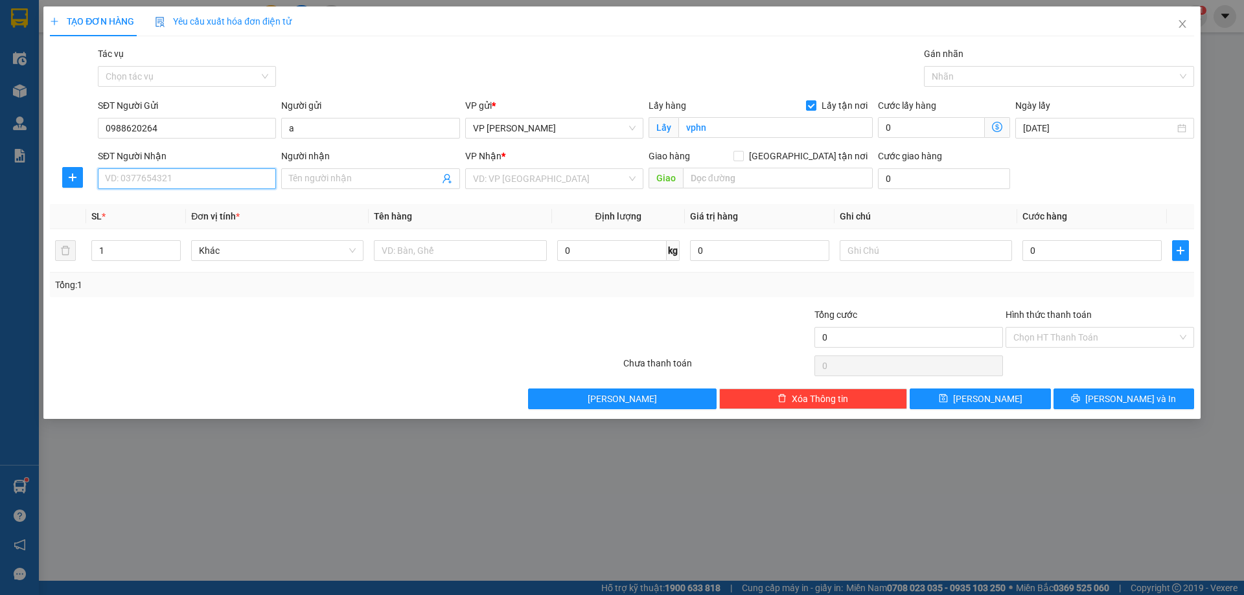
click at [178, 179] on input "SĐT Người Nhận" at bounding box center [187, 178] width 178 height 21
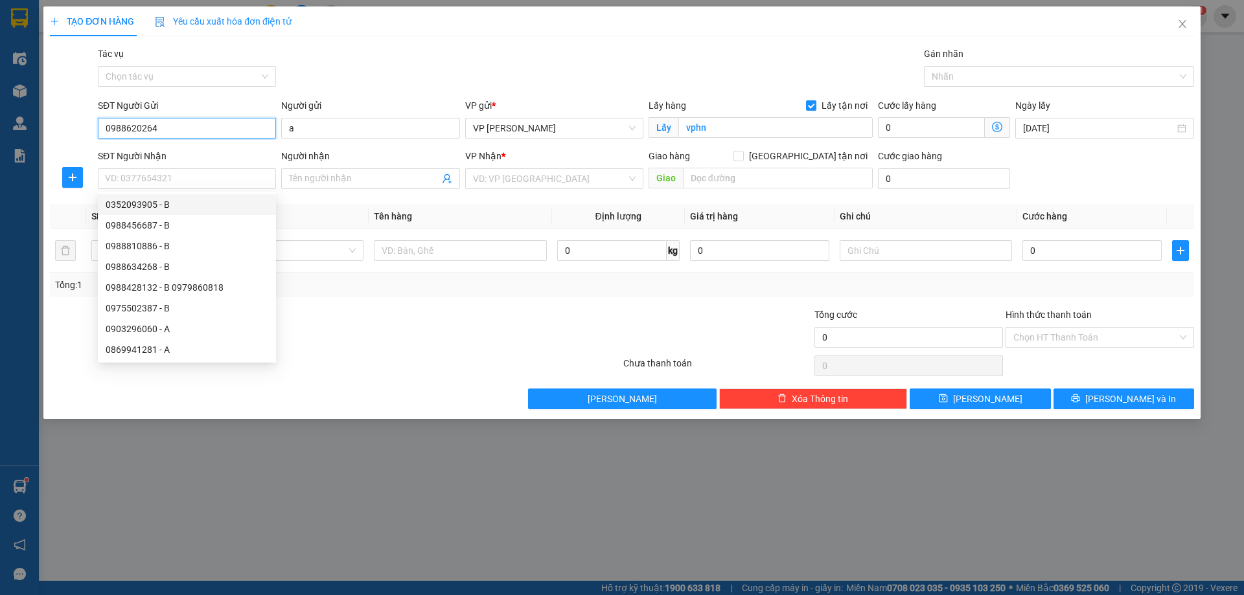
click at [172, 125] on input "0988620264" at bounding box center [187, 128] width 178 height 21
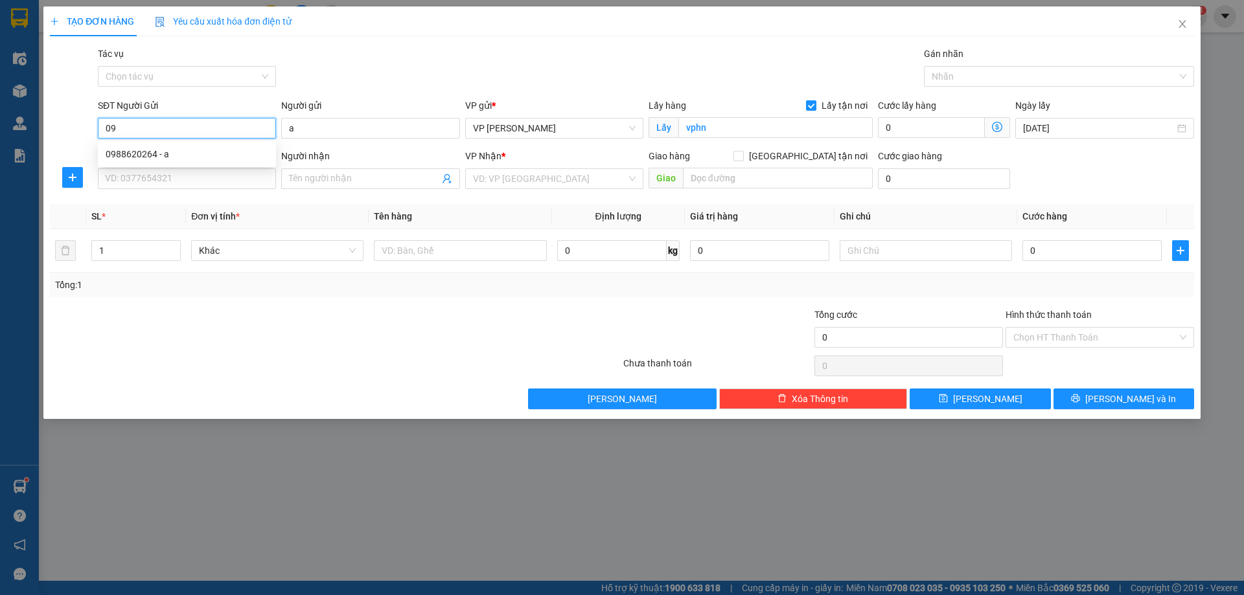
type input "0"
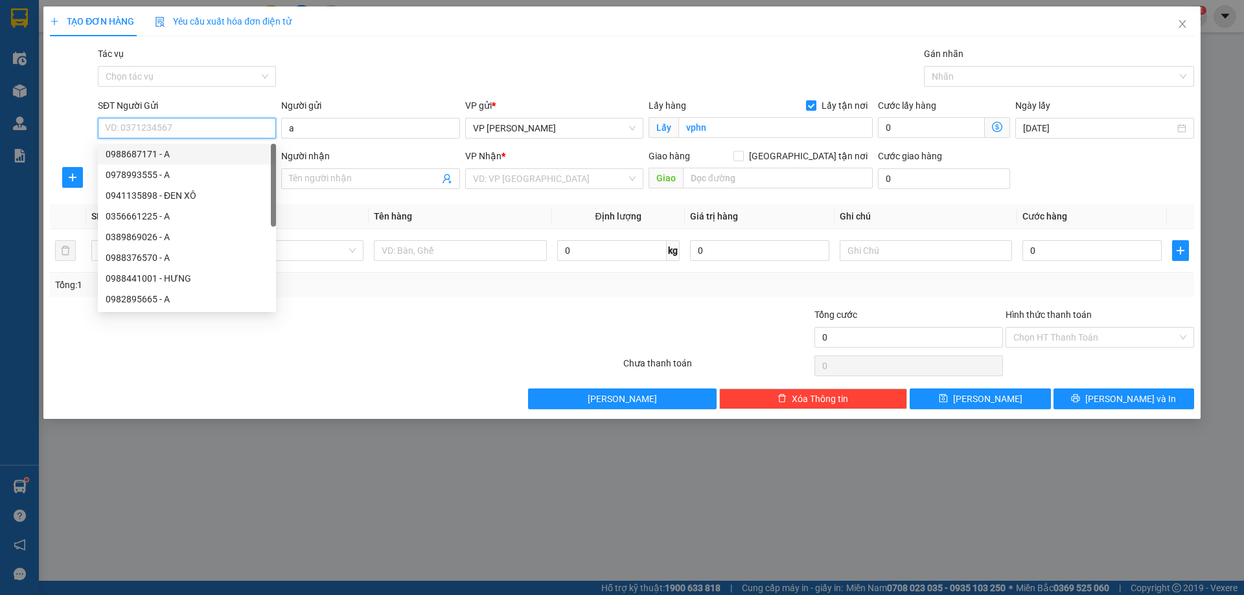
click at [176, 124] on input "SĐT Người Gửi" at bounding box center [187, 128] width 178 height 21
click at [174, 132] on input "SĐT Người Gửi" at bounding box center [187, 128] width 178 height 21
